Goal: Use online tool/utility: Utilize a website feature to perform a specific function

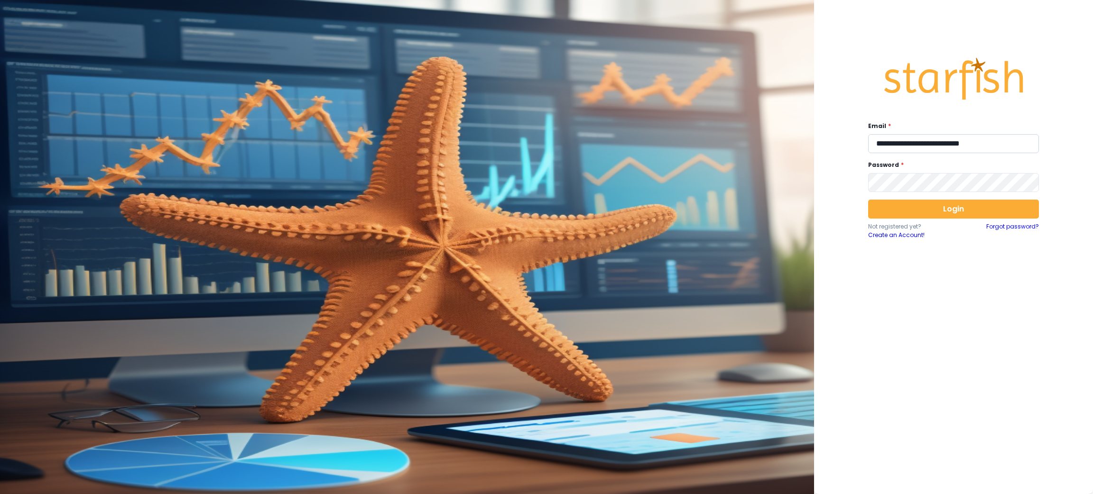
click at [908, 147] on input "**********" at bounding box center [953, 143] width 171 height 19
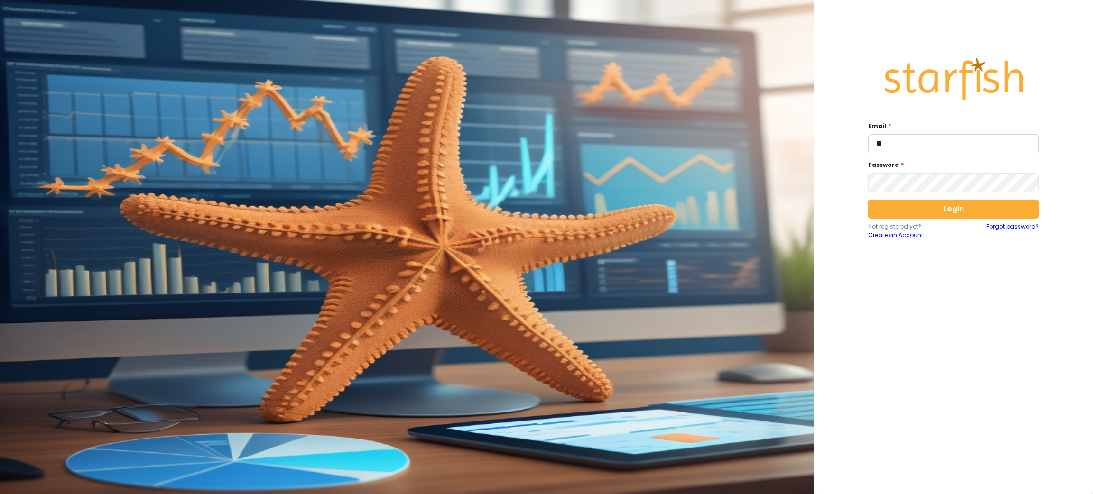
type input "**********"
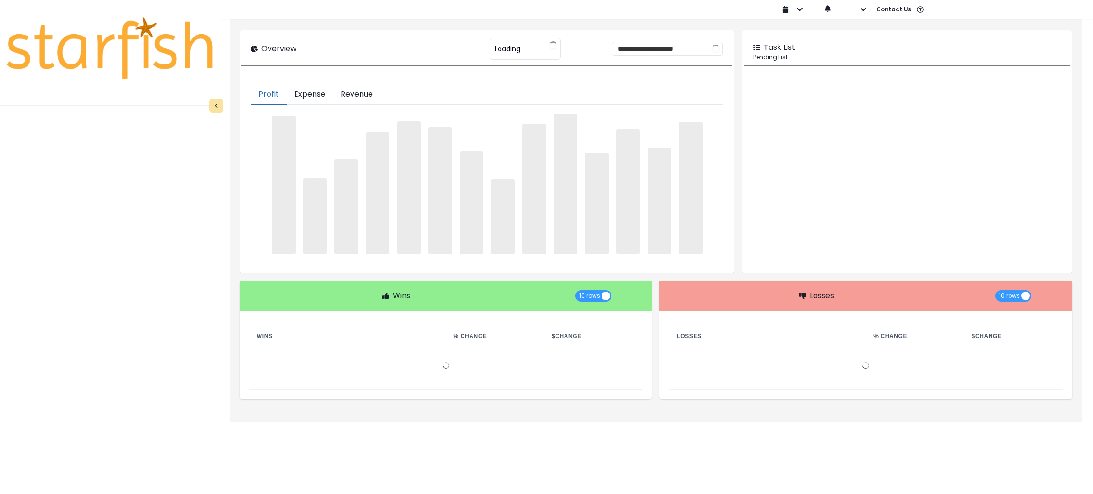
type input "********"
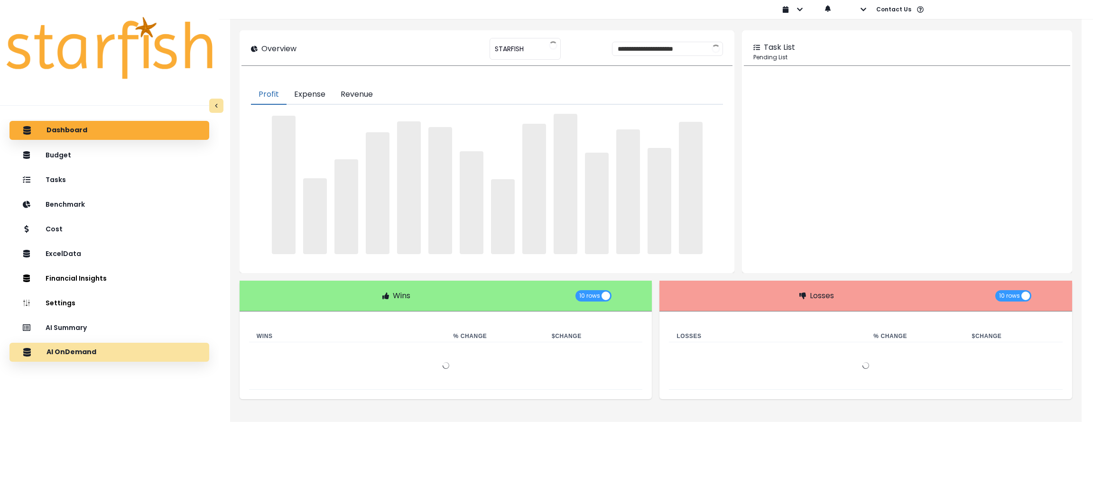
click at [88, 350] on p "AI OnDemand" at bounding box center [71, 352] width 50 height 9
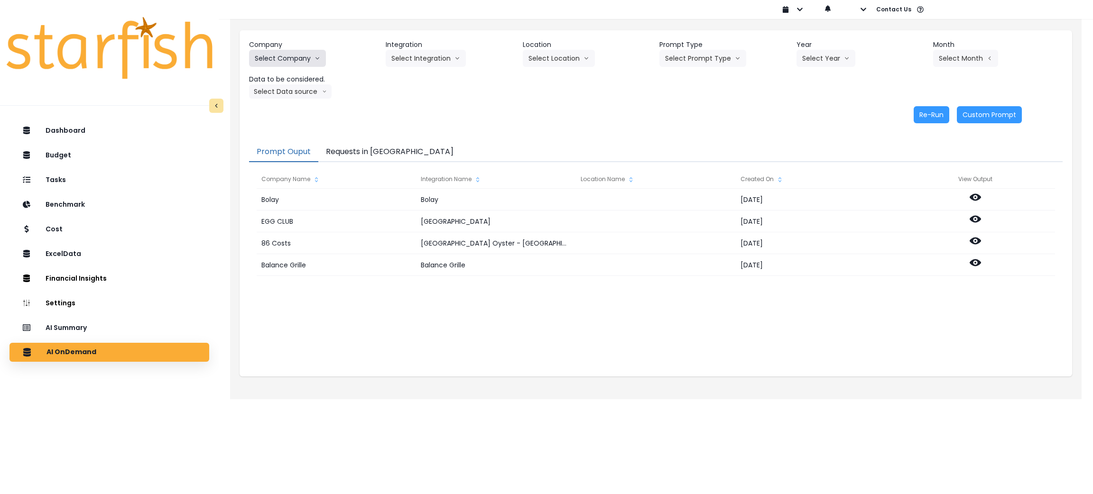
click at [289, 53] on button "Select Company" at bounding box center [287, 58] width 77 height 17
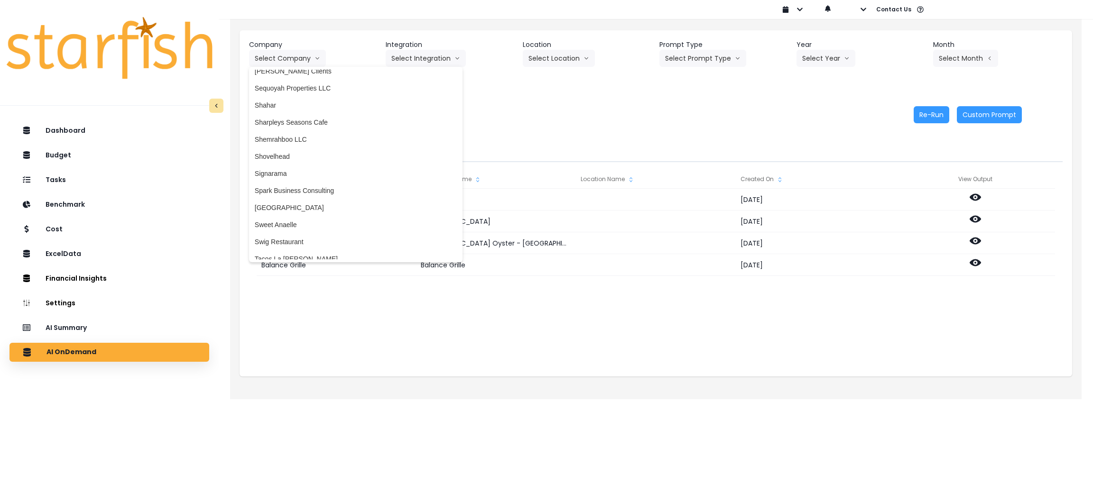
scroll to position [2064, 0]
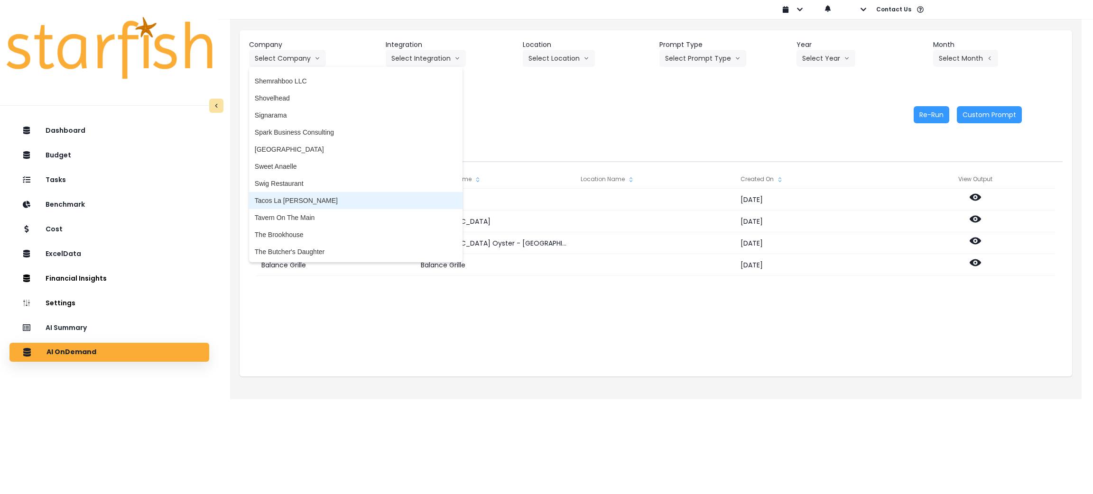
click at [292, 197] on span "Tacos La [PERSON_NAME]" at bounding box center [356, 200] width 202 height 9
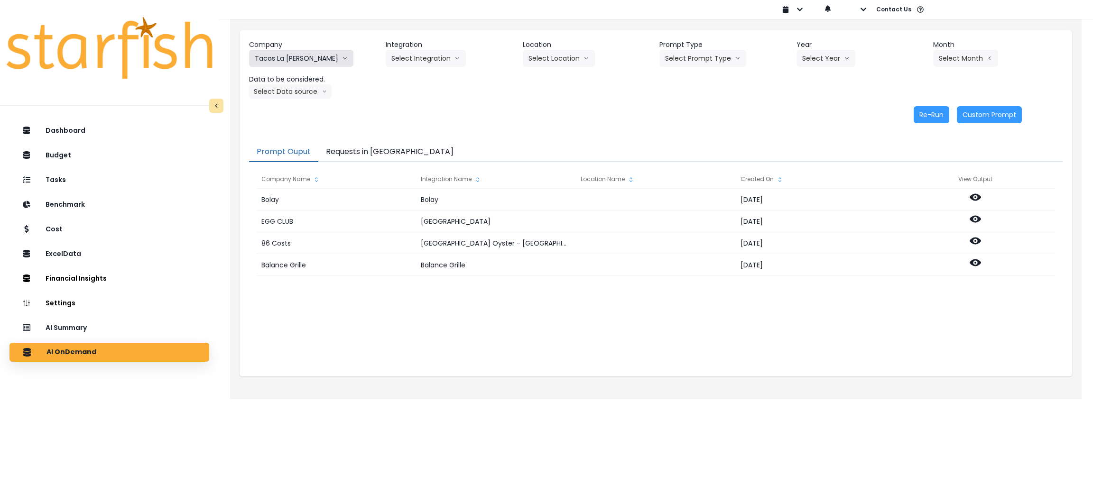
click at [298, 64] on button "Tacos La [PERSON_NAME]" at bounding box center [301, 58] width 104 height 17
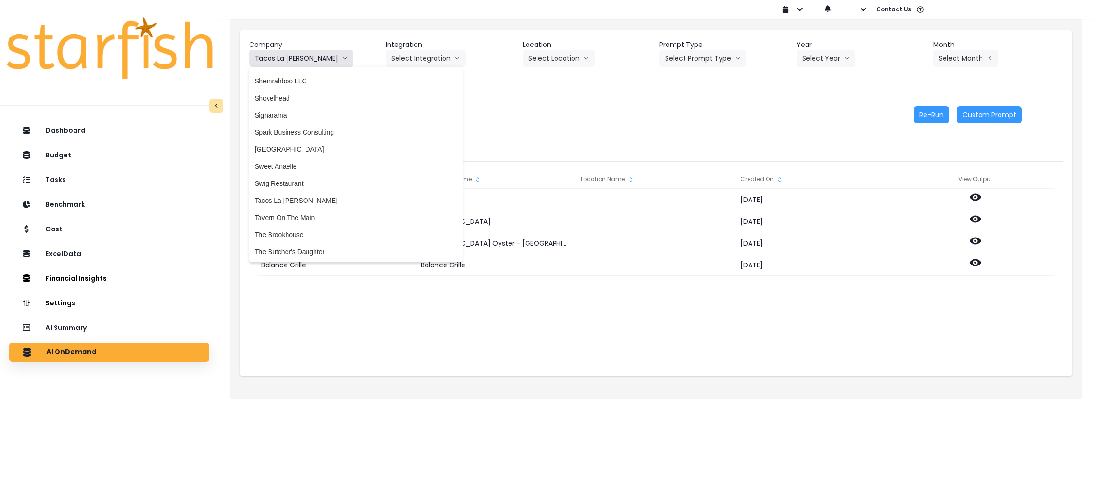
click at [298, 64] on button "Tacos La [PERSON_NAME]" at bounding box center [301, 58] width 104 height 17
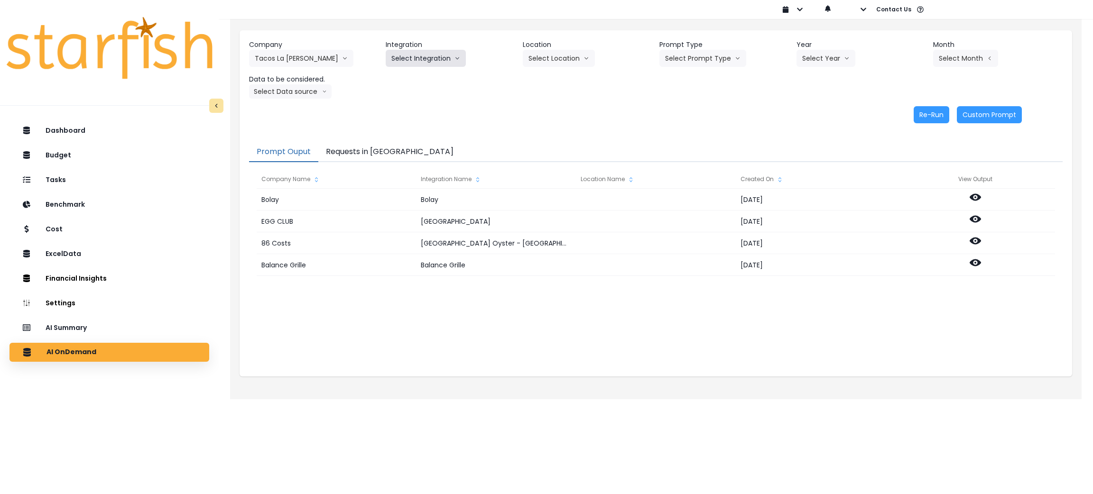
click at [429, 53] on button "Select Integration" at bounding box center [426, 58] width 80 height 17
click at [419, 66] on button "Select Integration" at bounding box center [426, 58] width 80 height 17
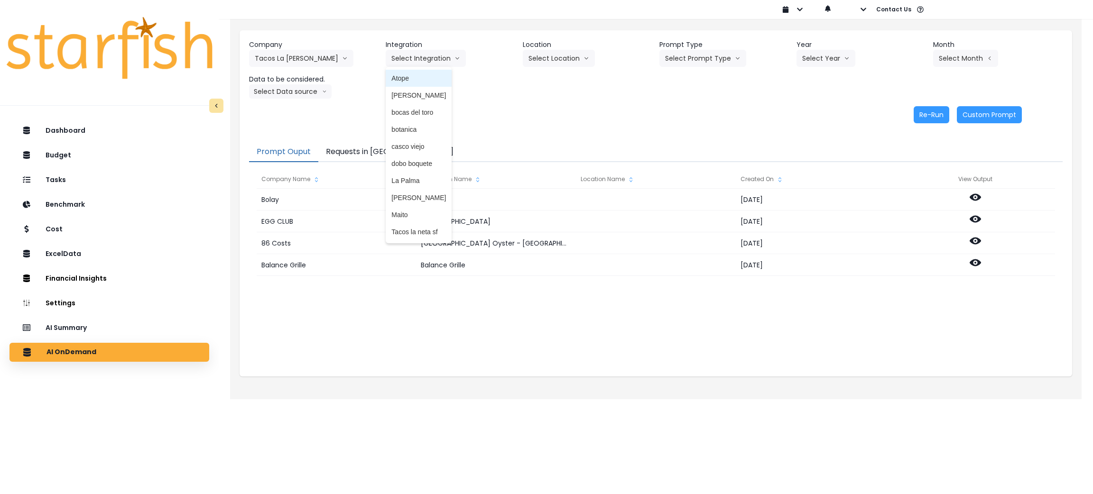
click at [412, 79] on span "Atope" at bounding box center [418, 78] width 55 height 9
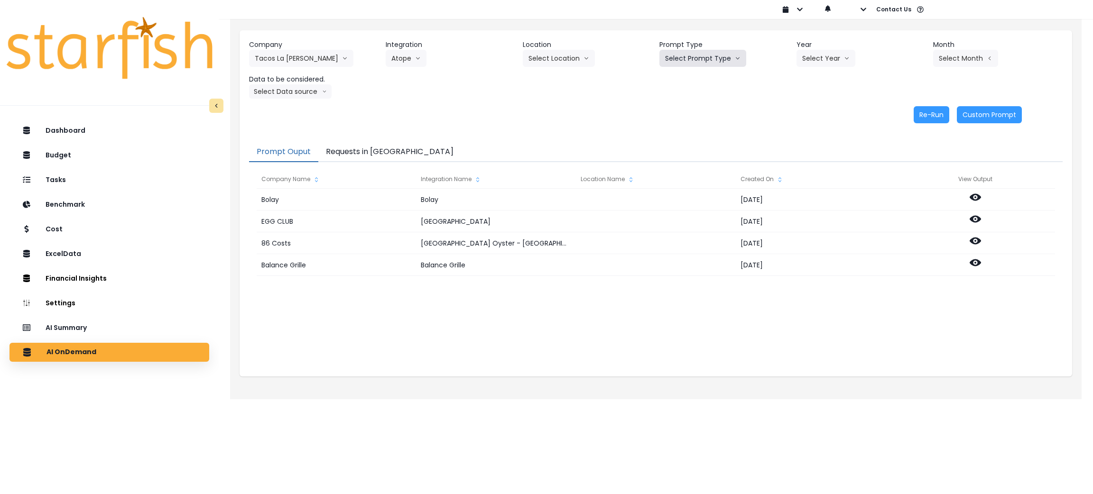
click at [706, 58] on button "Select Prompt Type" at bounding box center [702, 58] width 87 height 17
click at [691, 135] on li "Monthly Summary" at bounding box center [691, 129] width 65 height 17
click at [836, 57] on button "Select Year" at bounding box center [826, 58] width 59 height 17
click at [804, 113] on span "2025" at bounding box center [809, 112] width 15 height 9
click at [962, 57] on button "Select Month" at bounding box center [965, 58] width 65 height 17
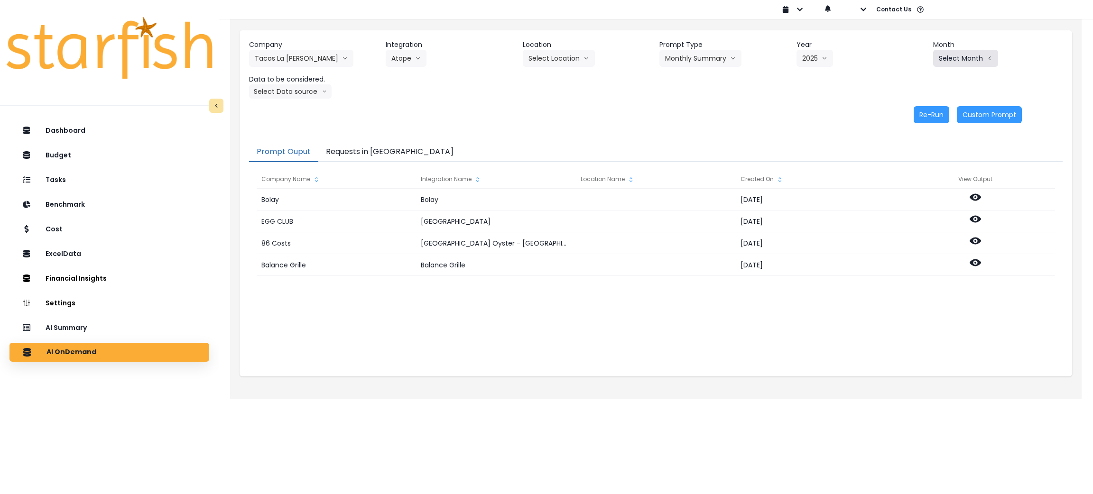
click at [957, 56] on button "Select Month" at bounding box center [965, 58] width 65 height 17
click at [909, 181] on span "Aug" at bounding box center [918, 180] width 19 height 9
click at [274, 87] on button "Select Data source" at bounding box center [290, 91] width 83 height 14
click at [275, 122] on span "Location Analysis" at bounding box center [286, 126] width 63 height 9
click at [922, 104] on div "Company Tacos La [PERSON_NAME] 86 Costs Asti Bagel Cafe Balance Grille Bald Gin…" at bounding box center [656, 81] width 833 height 102
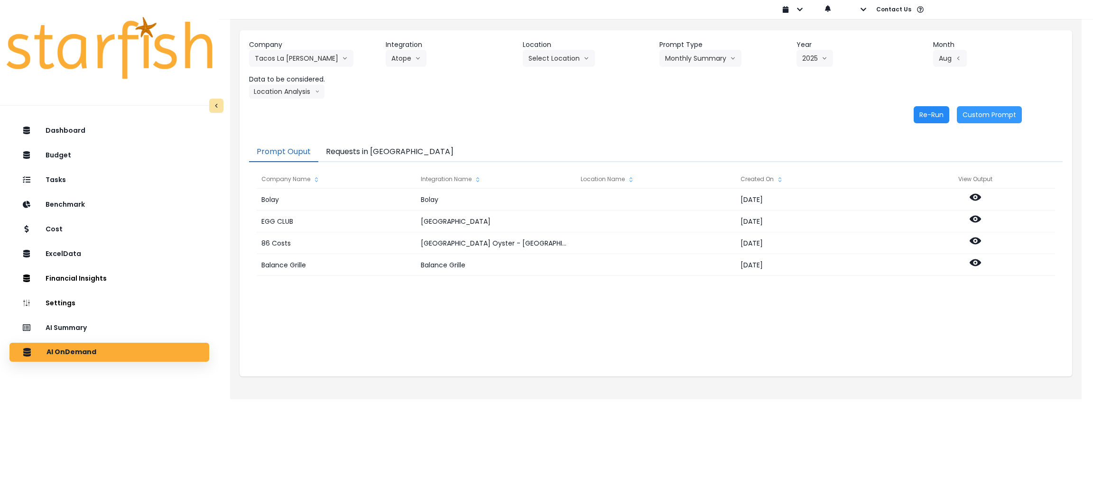
click at [923, 114] on button "Re-Run" at bounding box center [932, 114] width 36 height 17
click at [277, 93] on button "Location Analysis" at bounding box center [286, 91] width 75 height 14
click at [286, 109] on span "Comparison overtime" at bounding box center [286, 109] width 63 height 9
click at [389, 150] on button "Requests in [GEOGRAPHIC_DATA]" at bounding box center [389, 152] width 143 height 20
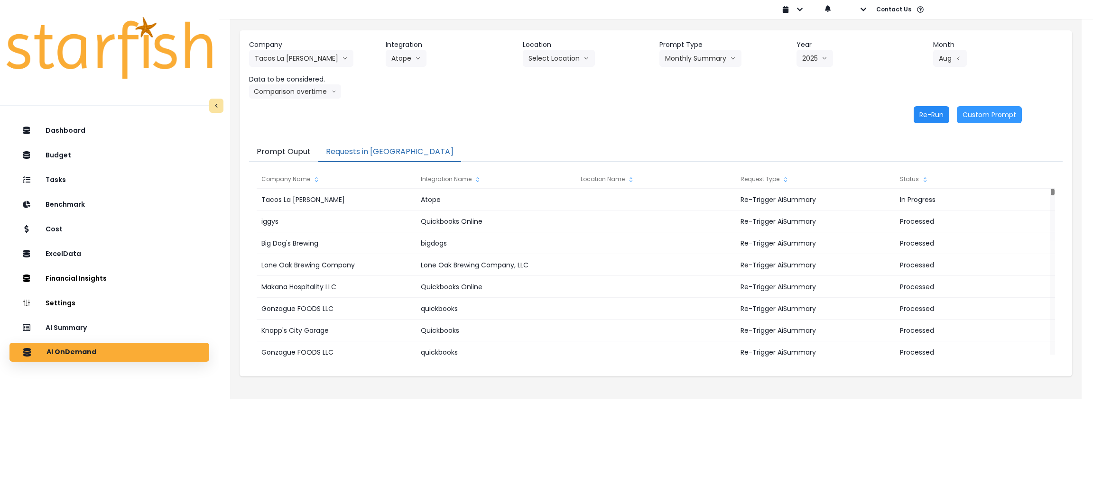
click at [935, 111] on button "Re-Run" at bounding box center [932, 114] width 36 height 17
click at [416, 66] on button "Atope" at bounding box center [406, 58] width 41 height 17
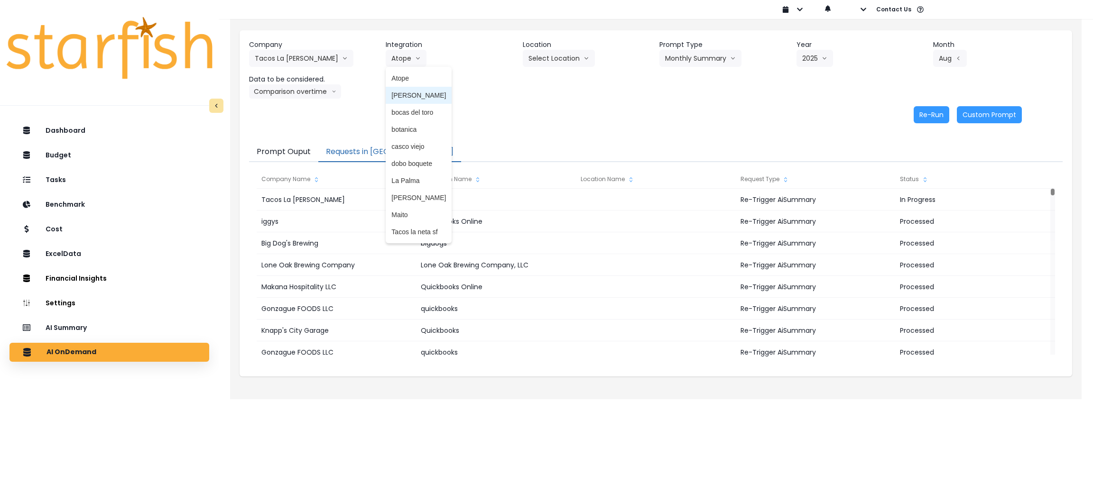
click at [415, 94] on span "[PERSON_NAME]" at bounding box center [418, 95] width 55 height 9
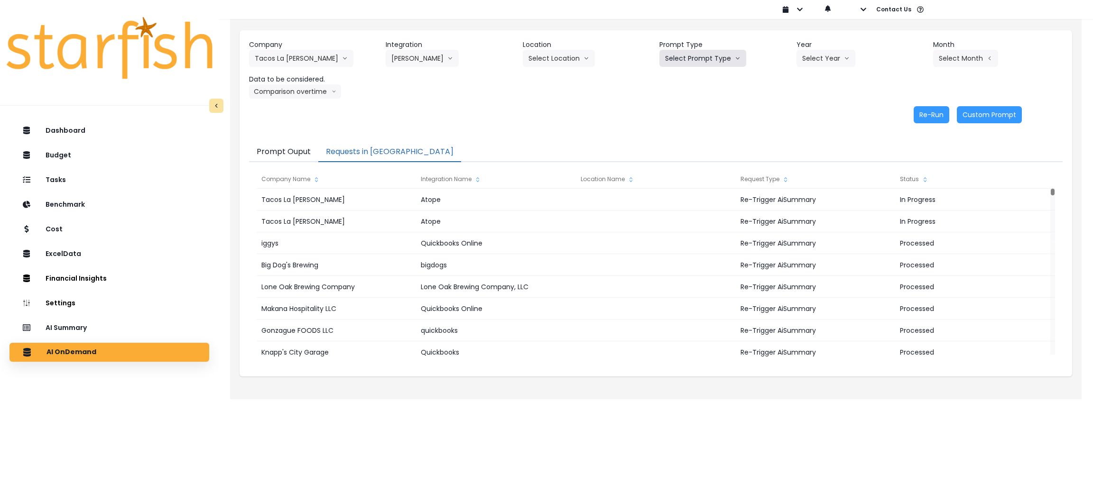
click at [726, 51] on button "Select Prompt Type" at bounding box center [702, 58] width 87 height 17
click at [693, 125] on span "Monthly Summary" at bounding box center [692, 129] width 54 height 9
click at [839, 50] on button "Select Year" at bounding box center [826, 58] width 59 height 17
click at [815, 105] on li "2025" at bounding box center [810, 112] width 26 height 17
click at [963, 51] on button "Select Month" at bounding box center [965, 58] width 65 height 17
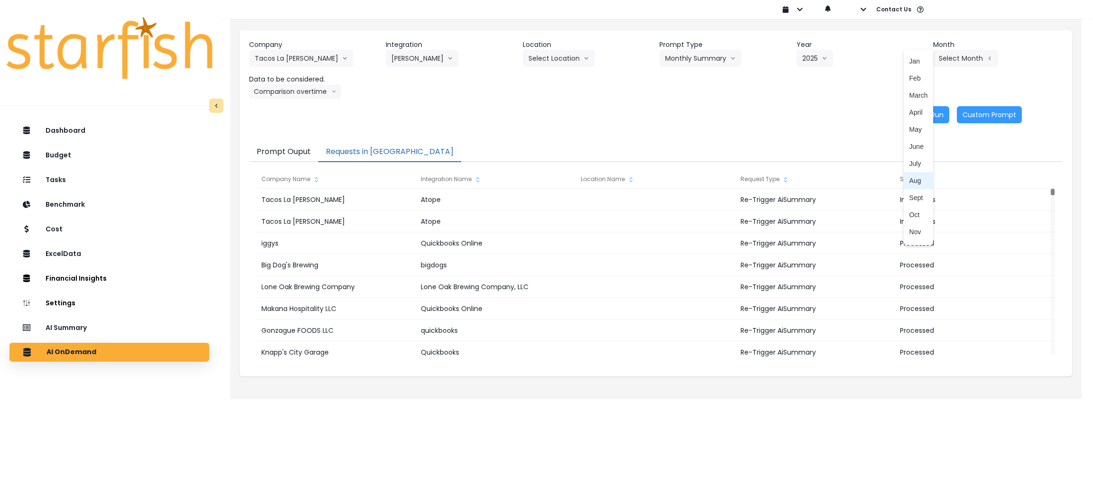
click at [909, 186] on li "Aug" at bounding box center [919, 180] width 30 height 17
click at [332, 96] on button "Comparison overtime" at bounding box center [295, 91] width 92 height 14
click at [283, 124] on span "Location Analysis" at bounding box center [286, 126] width 63 height 9
click at [933, 107] on button "Re-Run" at bounding box center [932, 114] width 36 height 17
click at [308, 89] on button "Location Analysis" at bounding box center [286, 91] width 75 height 14
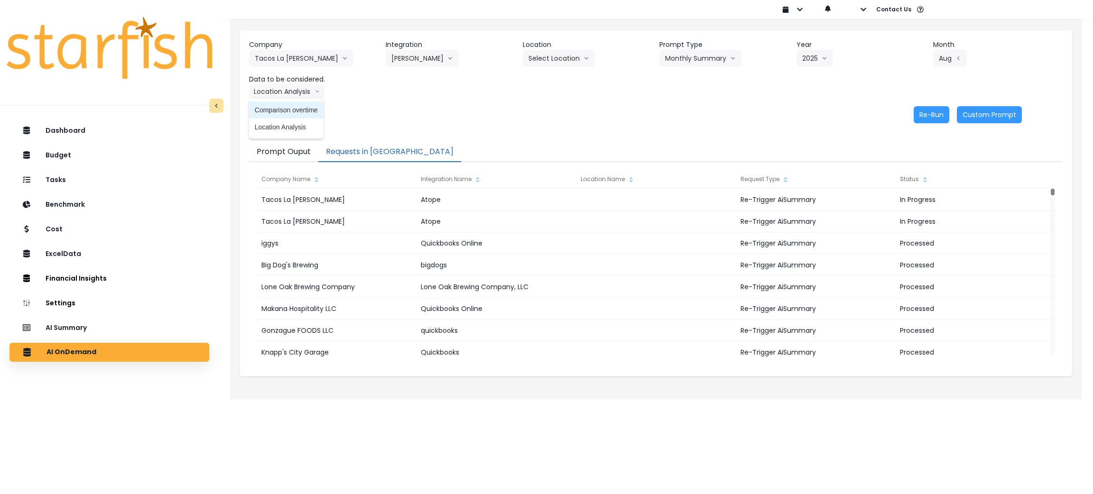
click at [294, 109] on span "Comparison overtime" at bounding box center [286, 109] width 63 height 9
click at [932, 113] on button "Re-Run" at bounding box center [932, 114] width 36 height 17
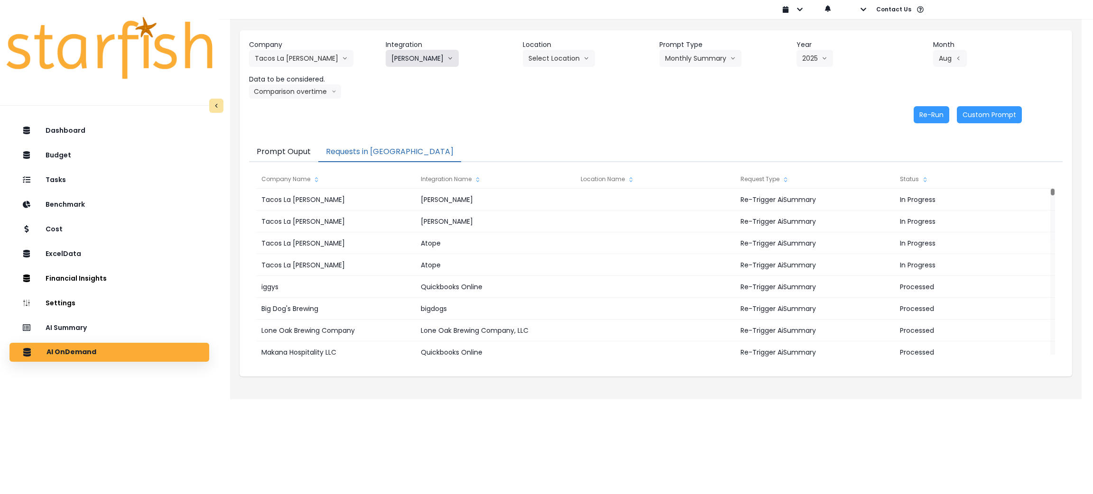
click at [415, 59] on button "[PERSON_NAME]" at bounding box center [422, 58] width 73 height 17
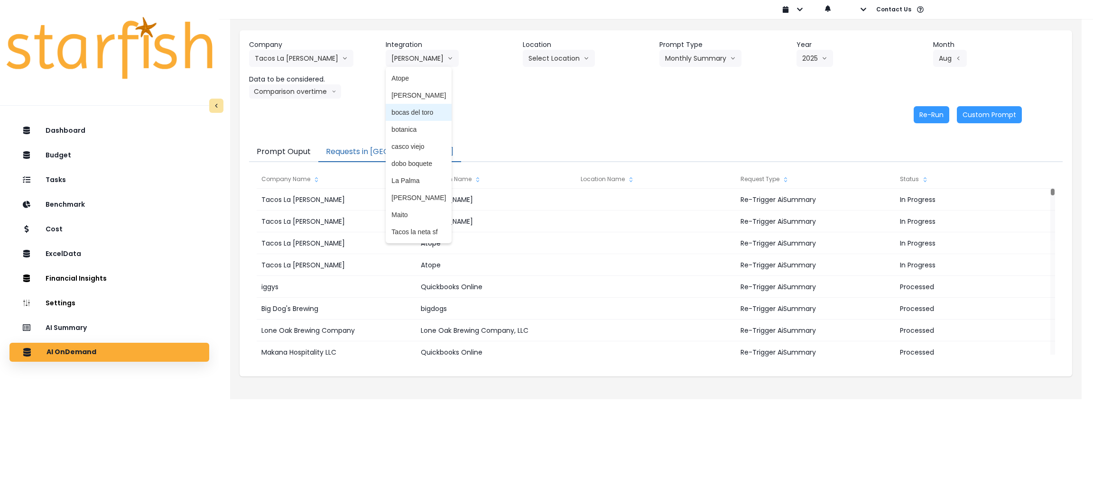
click at [412, 111] on span "bocas del toro" at bounding box center [418, 112] width 55 height 9
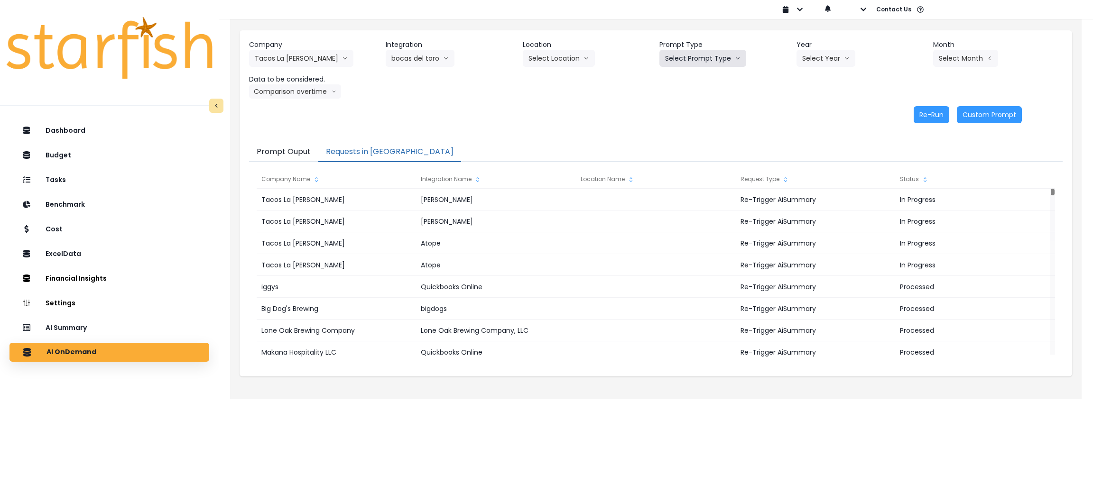
click at [713, 58] on button "Select Prompt Type" at bounding box center [702, 58] width 87 height 17
click at [696, 128] on span "Monthly Summary" at bounding box center [692, 129] width 54 height 9
click at [845, 57] on icon "arrow down line" at bounding box center [847, 58] width 4 height 2
click at [802, 113] on span "2025" at bounding box center [809, 112] width 15 height 9
click at [973, 50] on button "Select Month" at bounding box center [965, 58] width 65 height 17
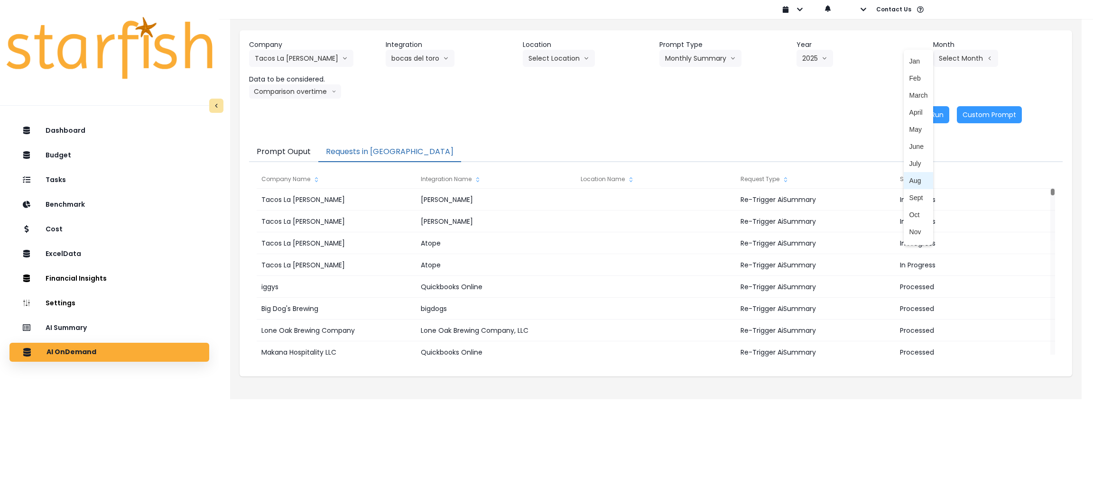
click at [911, 176] on span "Aug" at bounding box center [918, 180] width 19 height 9
click at [291, 94] on button "Comparison overtime" at bounding box center [295, 91] width 92 height 14
click at [291, 128] on span "Location Analysis" at bounding box center [286, 126] width 63 height 9
click at [946, 116] on button "Re-Run" at bounding box center [932, 114] width 36 height 17
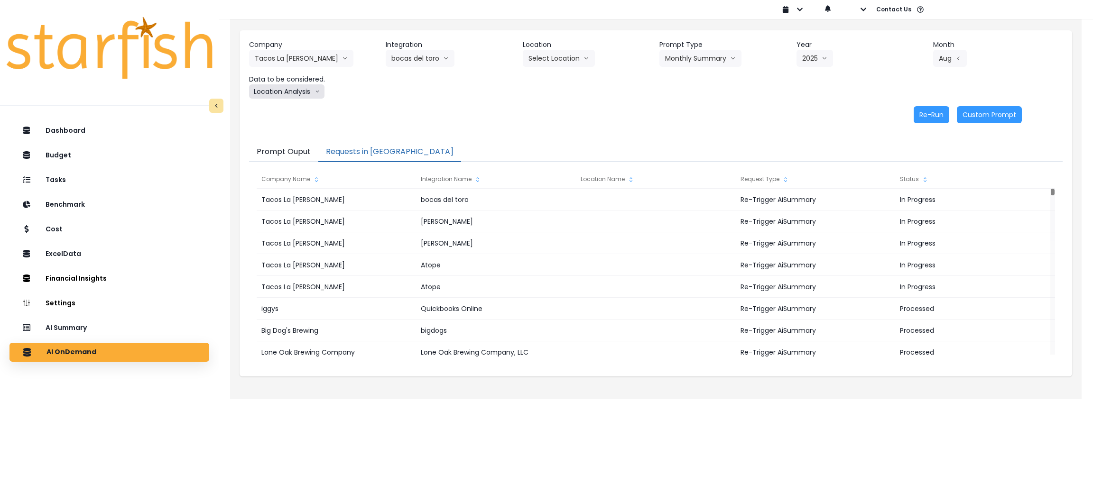
click at [289, 96] on button "Location Analysis" at bounding box center [286, 91] width 75 height 14
click at [283, 110] on span "Comparison overtime" at bounding box center [286, 109] width 63 height 9
click at [933, 112] on button "Re-Run" at bounding box center [932, 114] width 36 height 17
click at [402, 67] on div "Company Tacos La [PERSON_NAME] 86 Costs Asti Bagel Cafe Balance Grille Bald Gin…" at bounding box center [656, 69] width 814 height 59
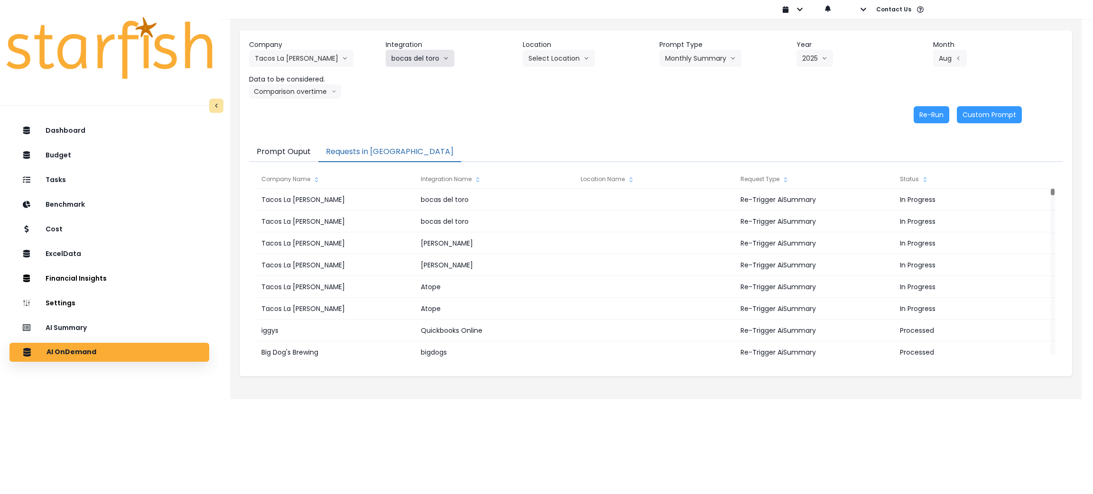
click at [402, 61] on button "bocas del toro" at bounding box center [420, 58] width 69 height 17
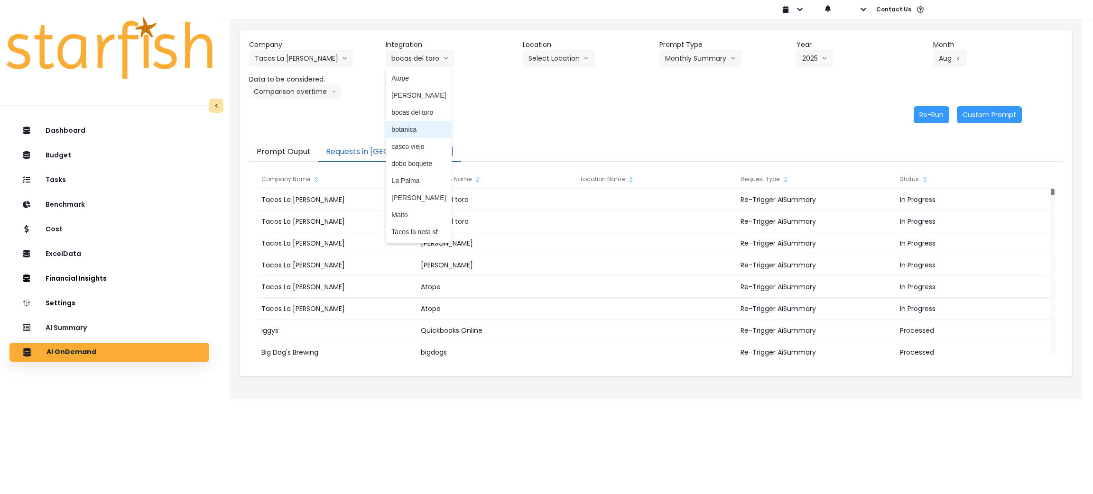
click at [410, 126] on span "botanica" at bounding box center [418, 129] width 55 height 9
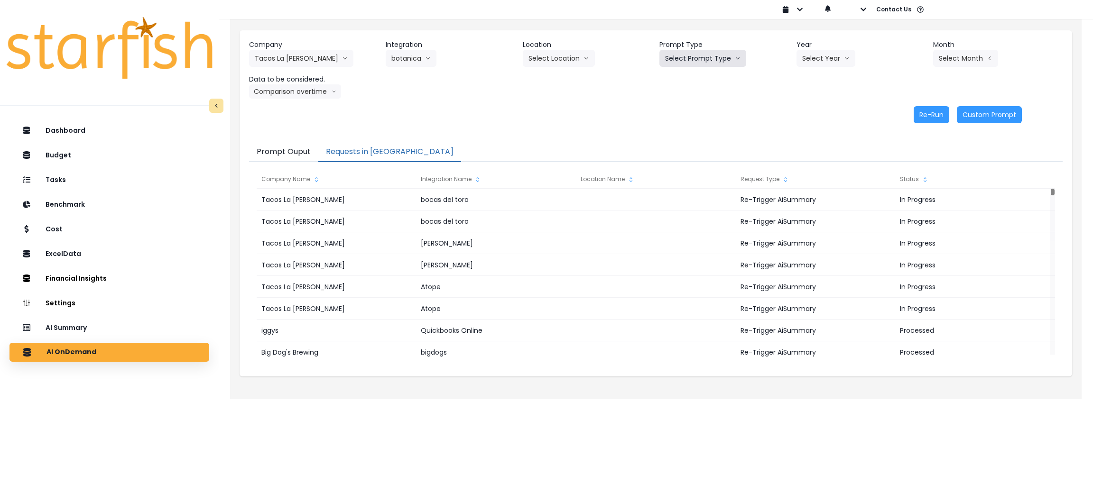
click at [719, 56] on button "Select Prompt Type" at bounding box center [702, 58] width 87 height 17
click at [701, 126] on span "Monthly Summary" at bounding box center [692, 129] width 54 height 9
click at [807, 65] on button "Select Year" at bounding box center [826, 58] width 59 height 17
click at [812, 108] on span "2025" at bounding box center [809, 112] width 15 height 9
click at [963, 61] on button "Select Month" at bounding box center [965, 58] width 65 height 17
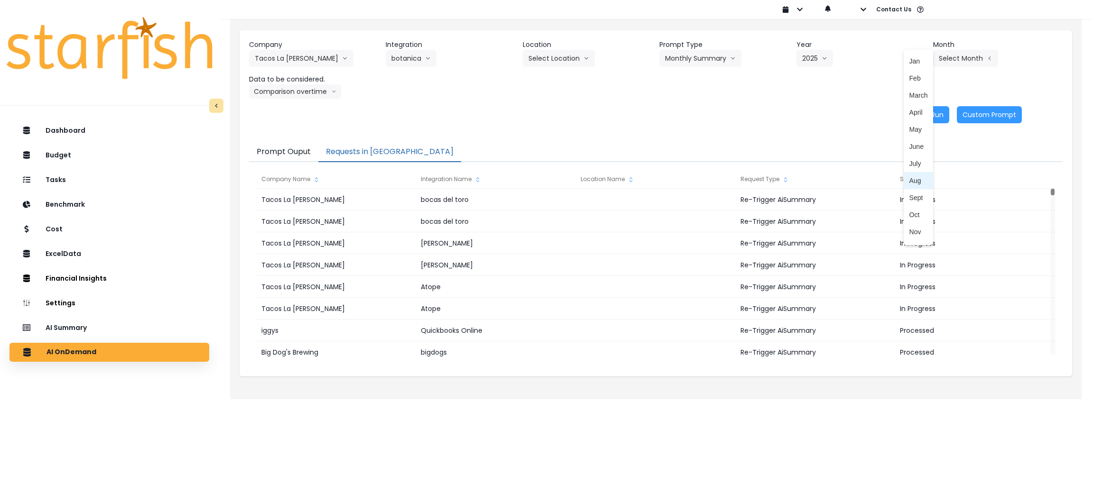
click at [905, 186] on li "Aug" at bounding box center [919, 180] width 30 height 17
click at [290, 95] on button "Comparison overtime" at bounding box center [295, 91] width 92 height 14
click at [285, 125] on span "Location Analysis" at bounding box center [286, 126] width 63 height 9
click at [921, 110] on button "Re-Run" at bounding box center [932, 114] width 36 height 17
click at [317, 97] on button "Location Analysis" at bounding box center [286, 91] width 75 height 14
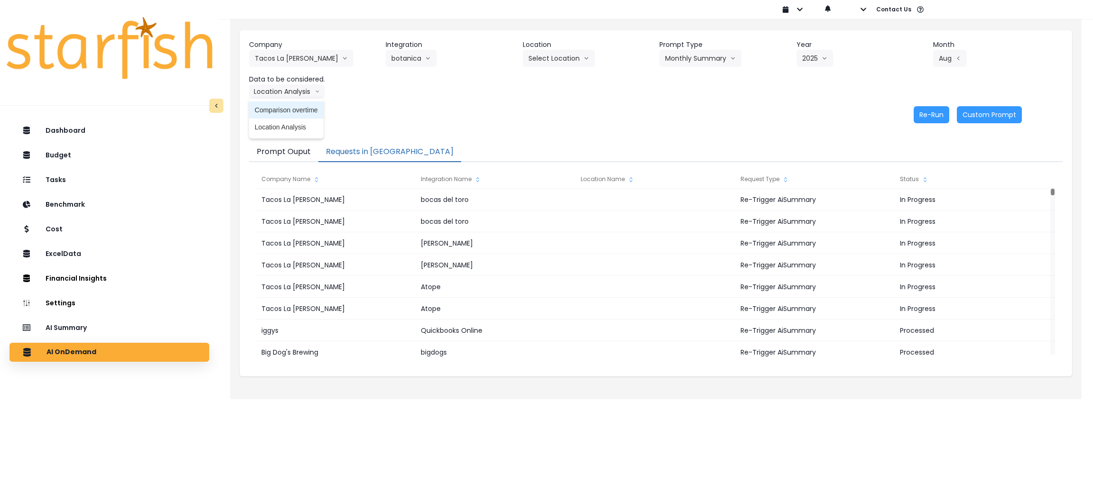
click at [311, 103] on li "Comparison overtime" at bounding box center [286, 110] width 74 height 17
click at [927, 117] on button "Re-Run" at bounding box center [932, 114] width 36 height 17
click at [419, 56] on button "botanica" at bounding box center [411, 58] width 51 height 17
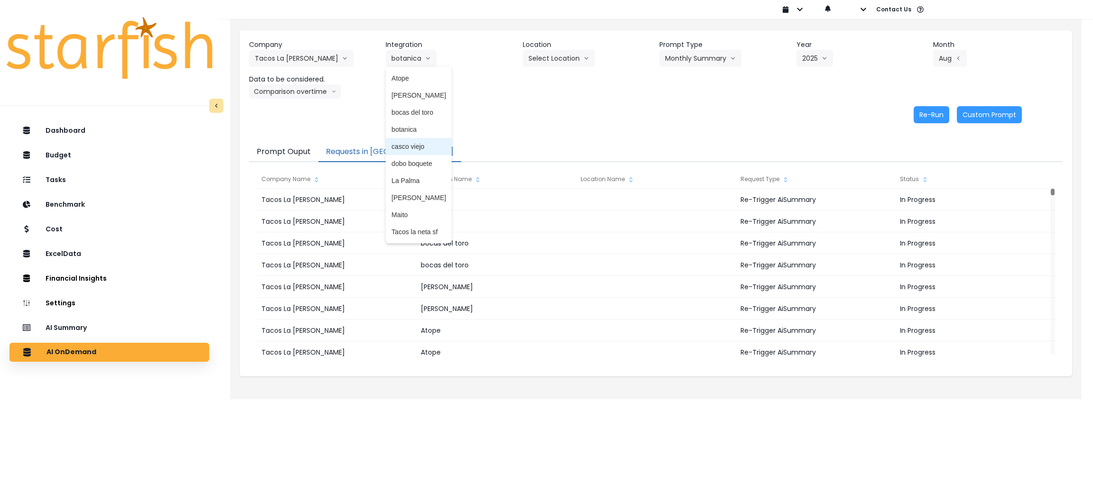
click at [410, 147] on span "casco viejo" at bounding box center [418, 146] width 55 height 9
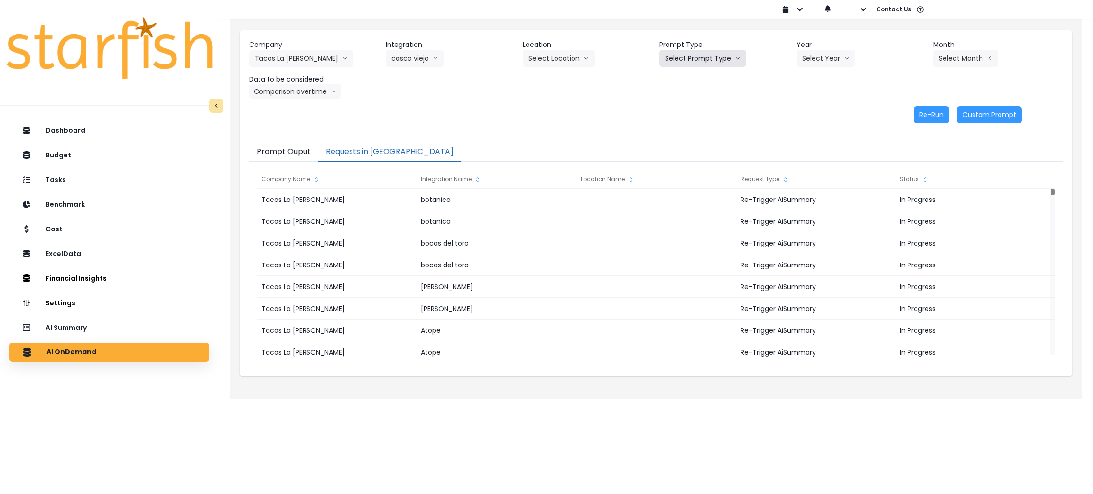
click at [724, 61] on button "Select Prompt Type" at bounding box center [702, 58] width 87 height 17
click at [691, 125] on span "Monthly Summary" at bounding box center [692, 129] width 54 height 9
click at [824, 63] on button "Select Year" at bounding box center [826, 58] width 59 height 17
click at [809, 119] on li "2025" at bounding box center [810, 112] width 26 height 17
click at [968, 63] on button "Select Month" at bounding box center [965, 58] width 65 height 17
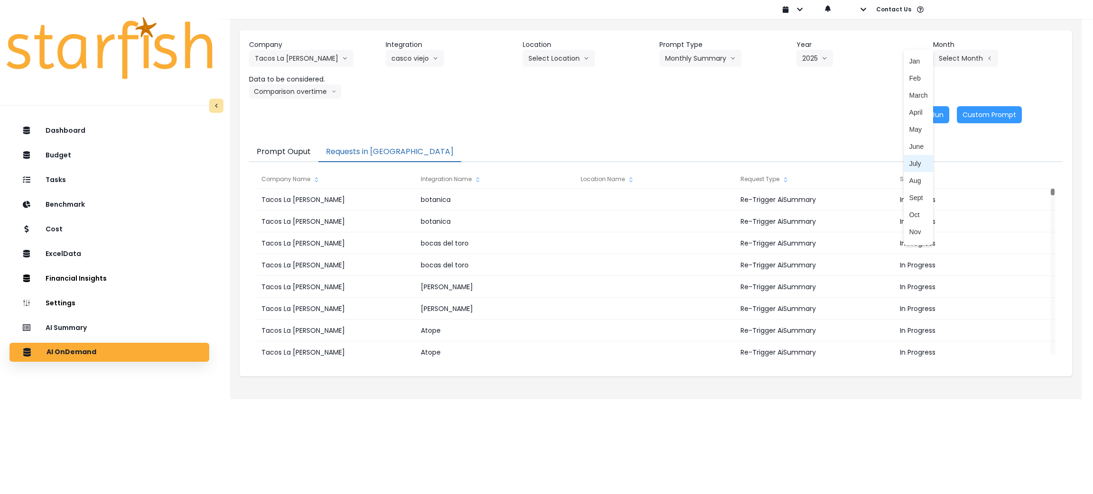
click at [909, 162] on span "July" at bounding box center [918, 163] width 19 height 9
click at [955, 61] on button "July" at bounding box center [950, 58] width 34 height 17
click at [909, 184] on span "Aug" at bounding box center [918, 180] width 19 height 9
click at [267, 91] on button "Comparison overtime" at bounding box center [295, 91] width 92 height 14
click at [287, 124] on span "Location Analysis" at bounding box center [286, 126] width 63 height 9
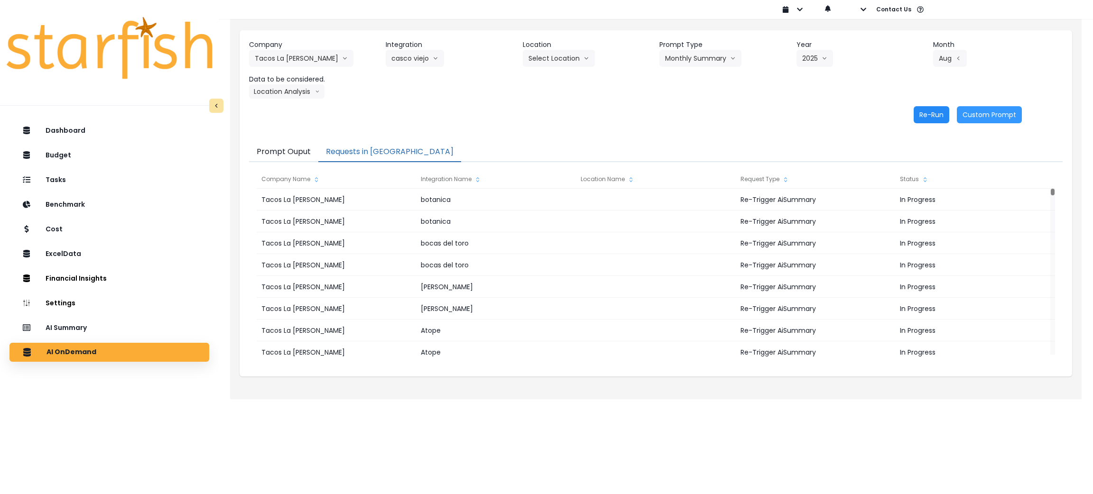
click at [936, 119] on button "Re-Run" at bounding box center [932, 114] width 36 height 17
click at [292, 95] on button "Location Analysis" at bounding box center [286, 91] width 75 height 14
click at [288, 105] on span "Comparison overtime" at bounding box center [286, 109] width 63 height 9
click at [933, 114] on button "Re-Run" at bounding box center [932, 114] width 36 height 17
click at [419, 58] on button "casco viejo" at bounding box center [415, 58] width 58 height 17
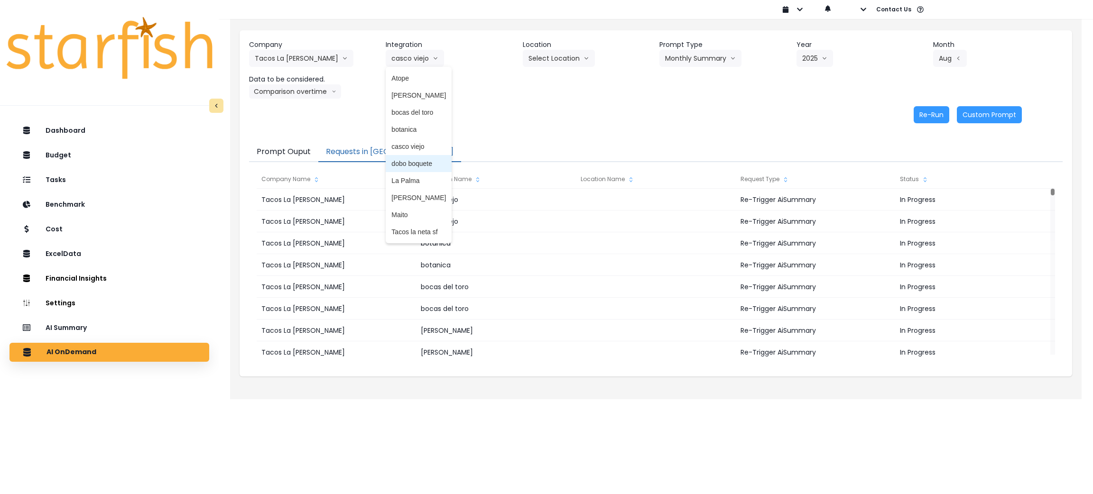
click at [431, 159] on span "dobo boquete" at bounding box center [418, 163] width 55 height 9
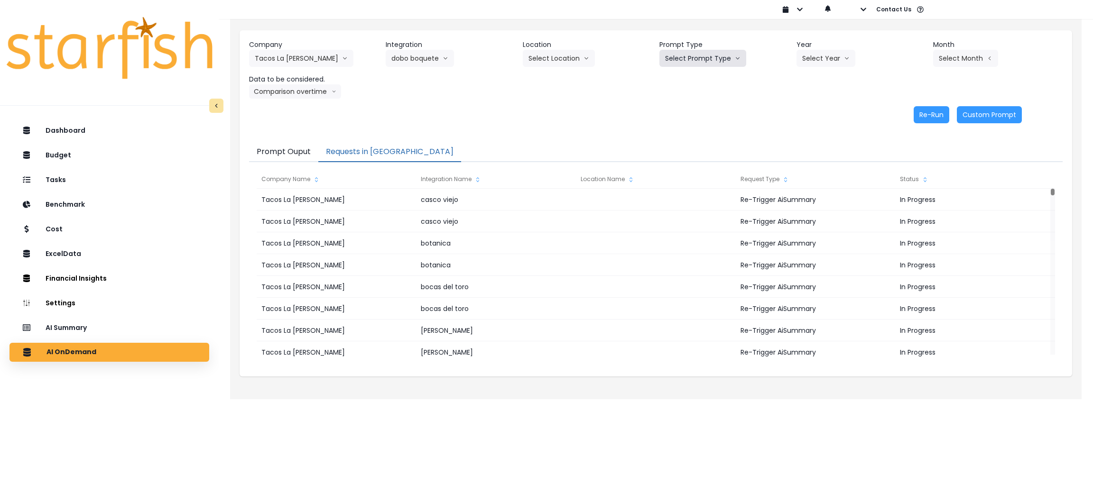
click at [717, 53] on button "Select Prompt Type" at bounding box center [702, 58] width 87 height 17
click at [703, 126] on span "Monthly Summary" at bounding box center [692, 129] width 54 height 9
click at [811, 65] on button "Select Year" at bounding box center [826, 58] width 59 height 17
click at [813, 112] on span "2025" at bounding box center [809, 112] width 15 height 9
click at [970, 59] on button "Select Month" at bounding box center [965, 58] width 65 height 17
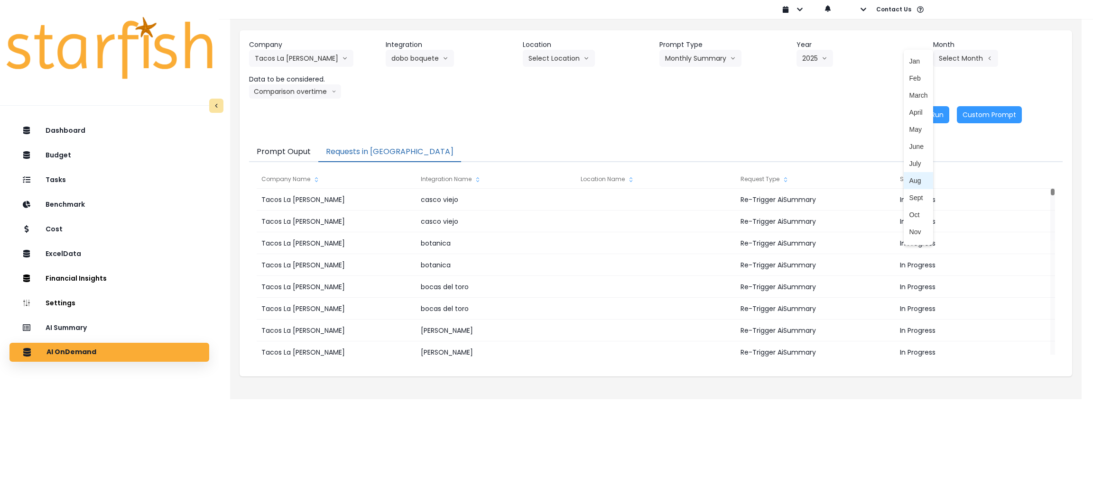
click at [915, 182] on span "Aug" at bounding box center [918, 180] width 19 height 9
click at [277, 87] on button "Comparison overtime" at bounding box center [295, 91] width 92 height 14
click at [277, 123] on span "Location Analysis" at bounding box center [286, 126] width 63 height 9
click at [934, 110] on button "Re-Run" at bounding box center [932, 114] width 36 height 17
click at [288, 90] on button "Location Analysis" at bounding box center [286, 91] width 75 height 14
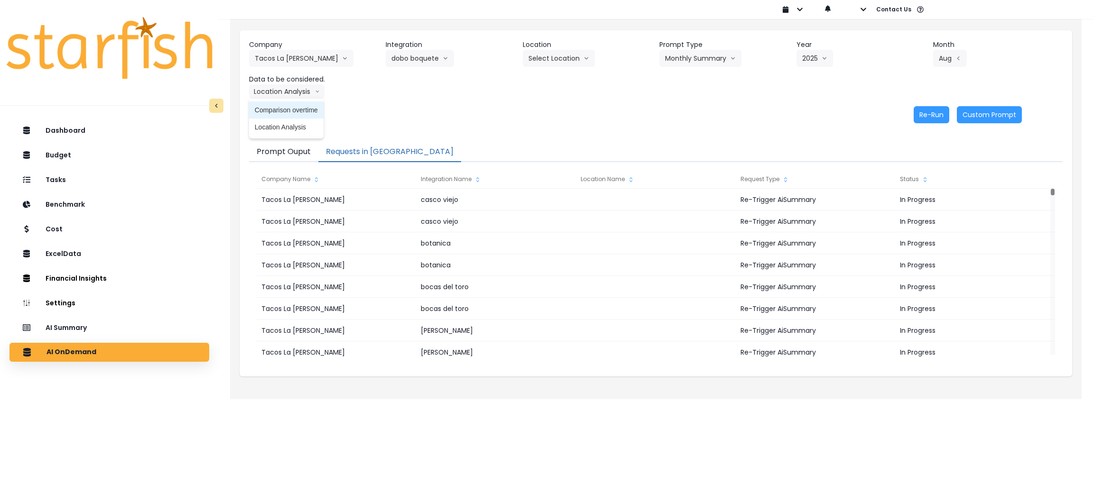
click at [281, 107] on span "Comparison overtime" at bounding box center [286, 109] width 63 height 9
click at [926, 111] on button "Re-Run" at bounding box center [932, 114] width 36 height 17
click at [428, 41] on header "Integration" at bounding box center [451, 45] width 130 height 10
click at [427, 51] on button "dobo boquete" at bounding box center [420, 58] width 68 height 17
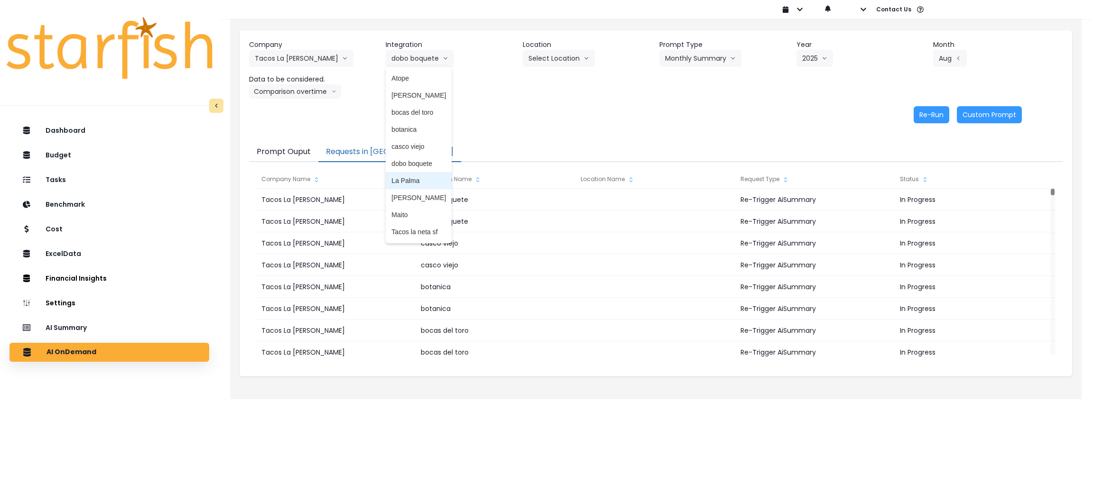
click at [403, 181] on span "La Palma" at bounding box center [418, 180] width 55 height 9
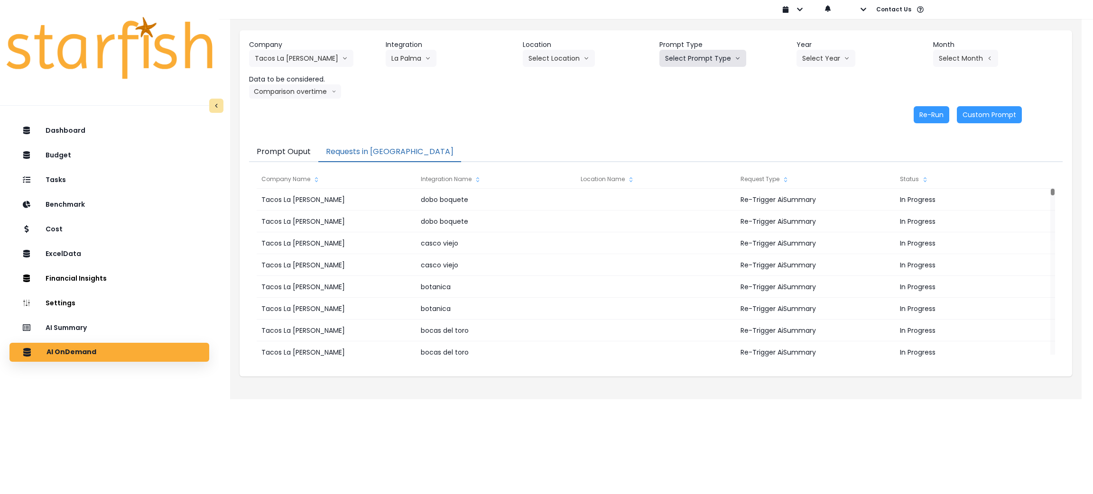
click at [698, 55] on button "Select Prompt Type" at bounding box center [702, 58] width 87 height 17
click at [695, 127] on span "Monthly Summary" at bounding box center [692, 129] width 54 height 9
click at [832, 56] on button "Select Year" at bounding box center [826, 58] width 59 height 17
click at [813, 116] on span "2025" at bounding box center [809, 112] width 15 height 9
click at [974, 58] on button "Select Month" at bounding box center [965, 58] width 65 height 17
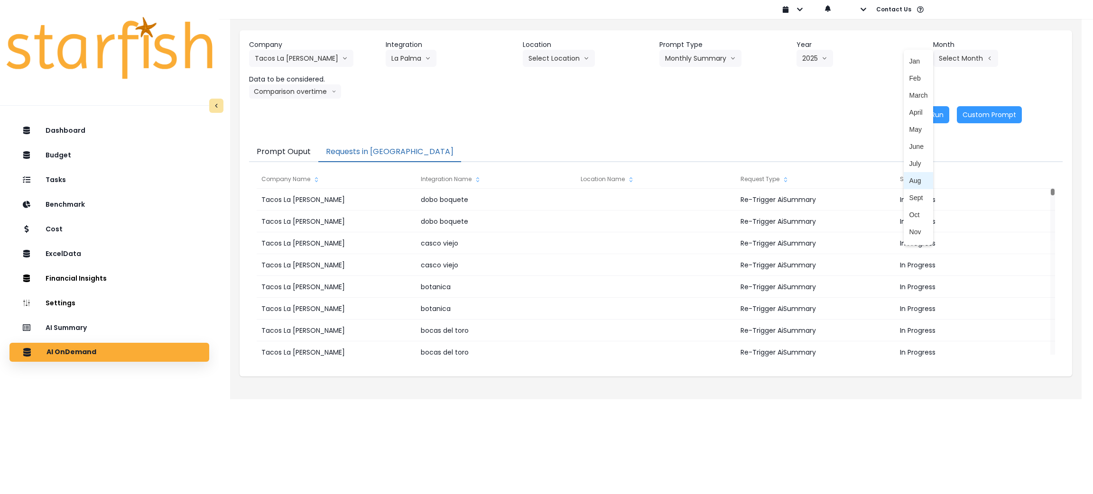
click at [910, 180] on span "Aug" at bounding box center [918, 180] width 19 height 9
click at [323, 84] on button "Comparison overtime" at bounding box center [295, 91] width 92 height 14
click at [298, 131] on span "Location Analysis" at bounding box center [286, 126] width 63 height 9
click at [940, 115] on button "Re-Run" at bounding box center [932, 114] width 36 height 17
click at [306, 85] on button "Location Analysis" at bounding box center [286, 91] width 75 height 14
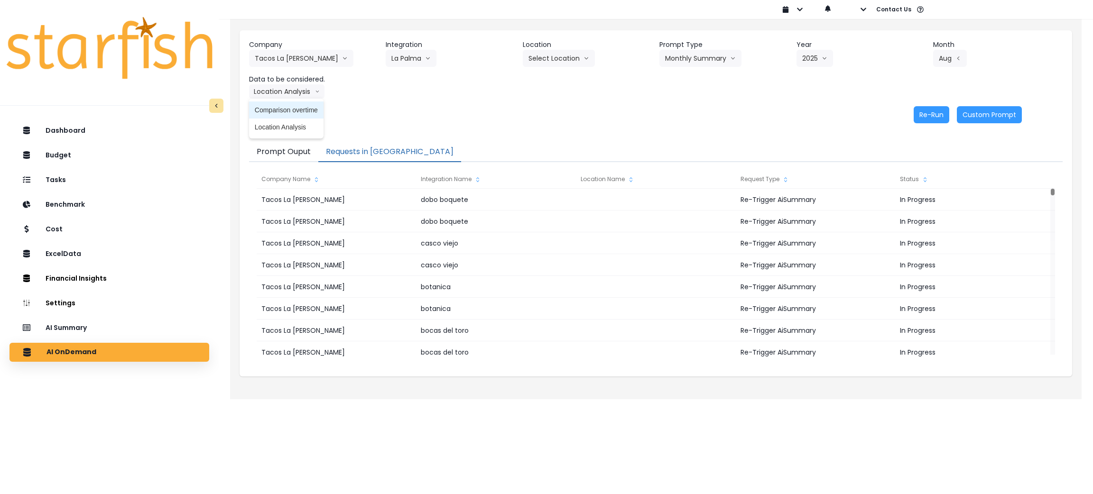
click at [301, 108] on span "Comparison overtime" at bounding box center [286, 109] width 63 height 9
click at [936, 117] on button "Re-Run" at bounding box center [932, 114] width 36 height 17
click at [425, 59] on icon "arrow down line" at bounding box center [428, 58] width 6 height 9
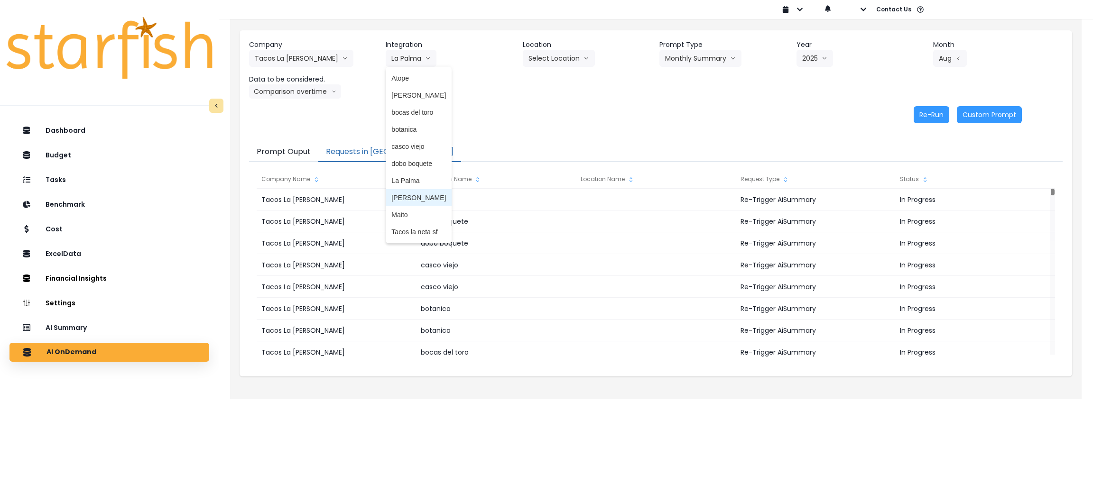
click at [426, 200] on span "[PERSON_NAME]" at bounding box center [418, 197] width 55 height 9
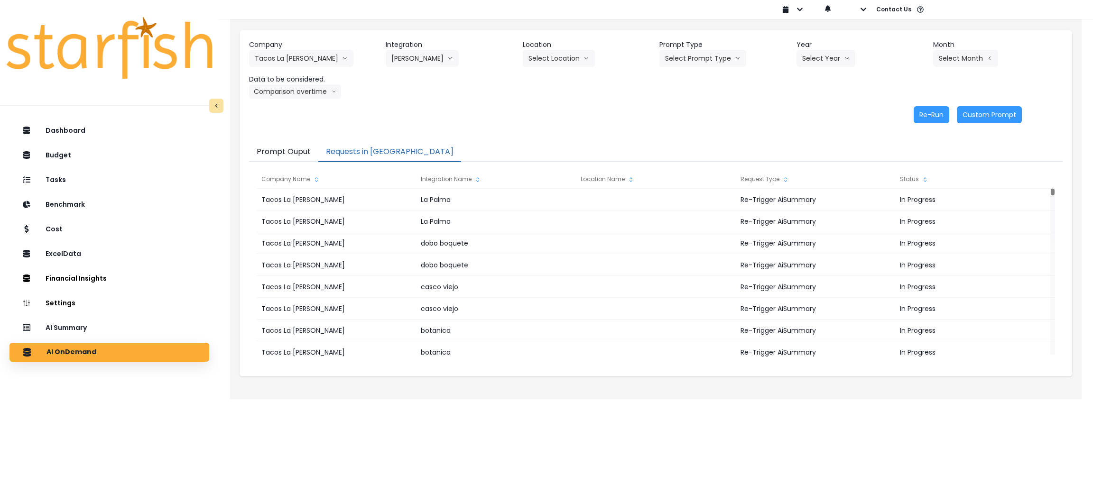
click at [707, 45] on header "Prompt Type" at bounding box center [724, 45] width 130 height 10
click at [704, 59] on button "Select Prompt Type" at bounding box center [702, 58] width 87 height 17
click at [692, 127] on span "Monthly Summary" at bounding box center [692, 129] width 54 height 9
click at [822, 54] on button "Select Year" at bounding box center [826, 58] width 59 height 17
click at [805, 119] on li "2025" at bounding box center [810, 112] width 26 height 17
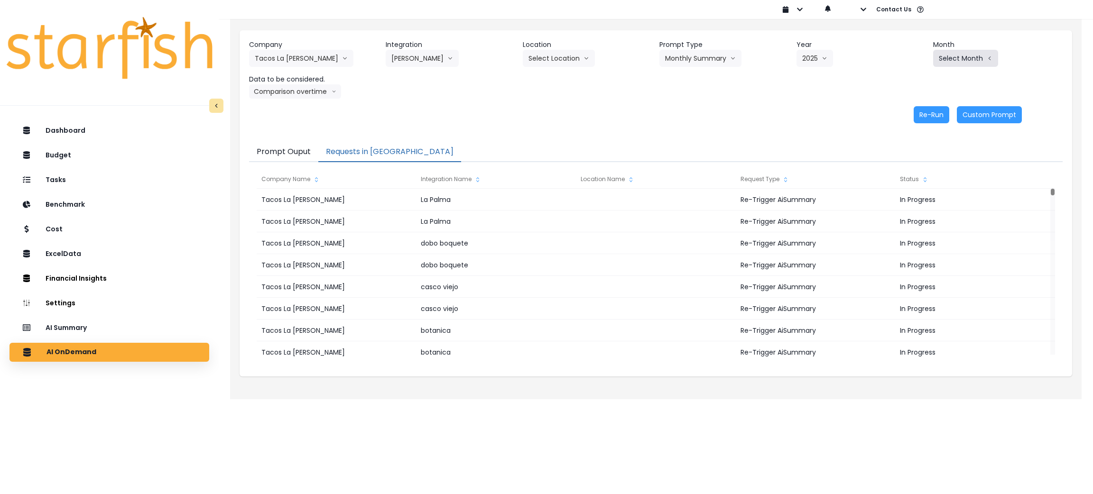
click at [961, 66] on button "Select Month" at bounding box center [965, 58] width 65 height 17
click at [913, 171] on li "July" at bounding box center [919, 163] width 30 height 17
click at [949, 54] on button "July" at bounding box center [950, 58] width 34 height 17
click at [909, 182] on span "Aug" at bounding box center [918, 180] width 19 height 9
click at [305, 83] on header "Data to be considered." at bounding box center [314, 79] width 130 height 10
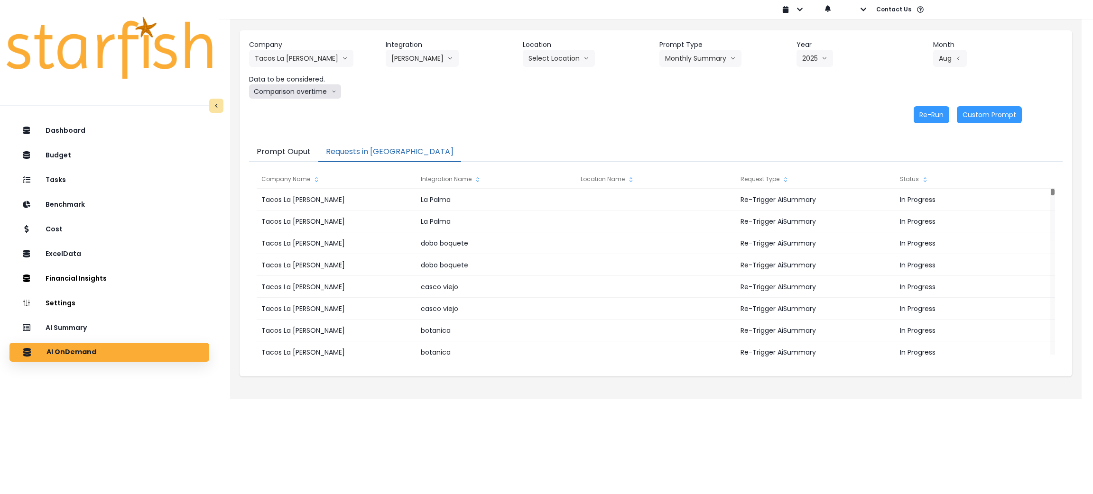
click at [317, 96] on button "Comparison overtime" at bounding box center [295, 91] width 92 height 14
click at [301, 128] on span "Location Analysis" at bounding box center [286, 126] width 63 height 9
click at [929, 117] on button "Re-Run" at bounding box center [932, 114] width 36 height 17
click at [304, 93] on button "Location Analysis" at bounding box center [286, 91] width 75 height 14
click at [303, 114] on span "Comparison overtime" at bounding box center [286, 109] width 63 height 9
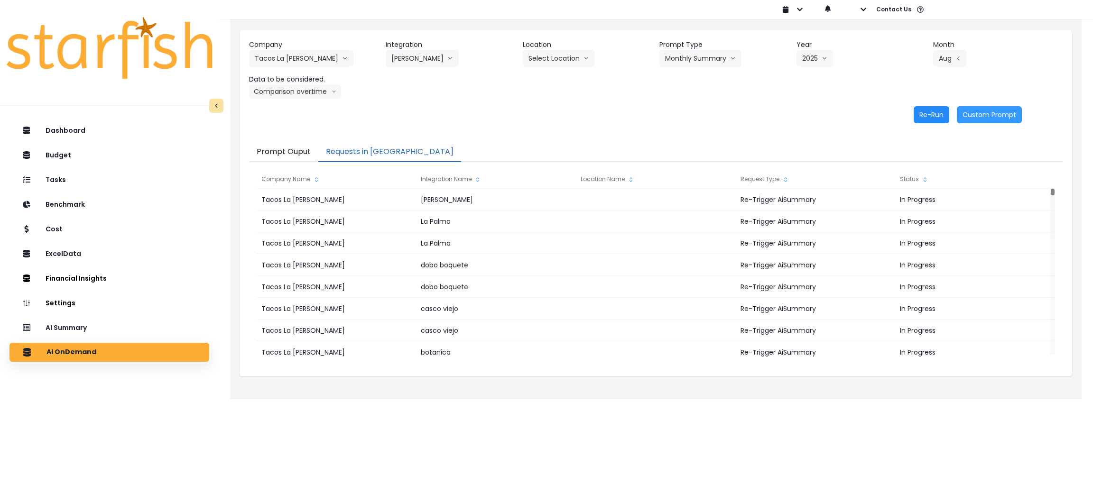
click at [937, 120] on button "Re-Run" at bounding box center [932, 114] width 36 height 17
click at [400, 51] on button "[PERSON_NAME]" at bounding box center [422, 58] width 73 height 17
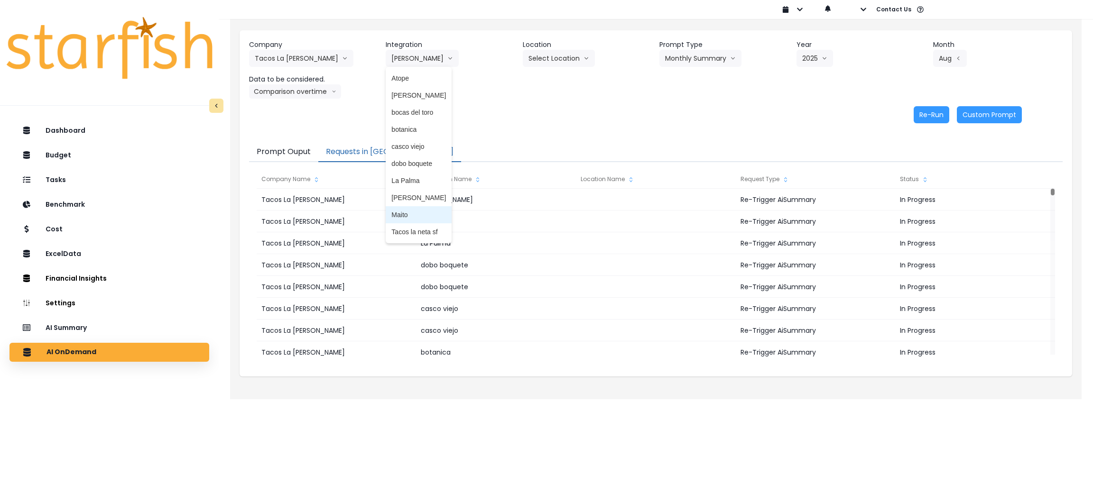
click at [408, 216] on span "Maito" at bounding box center [418, 214] width 55 height 9
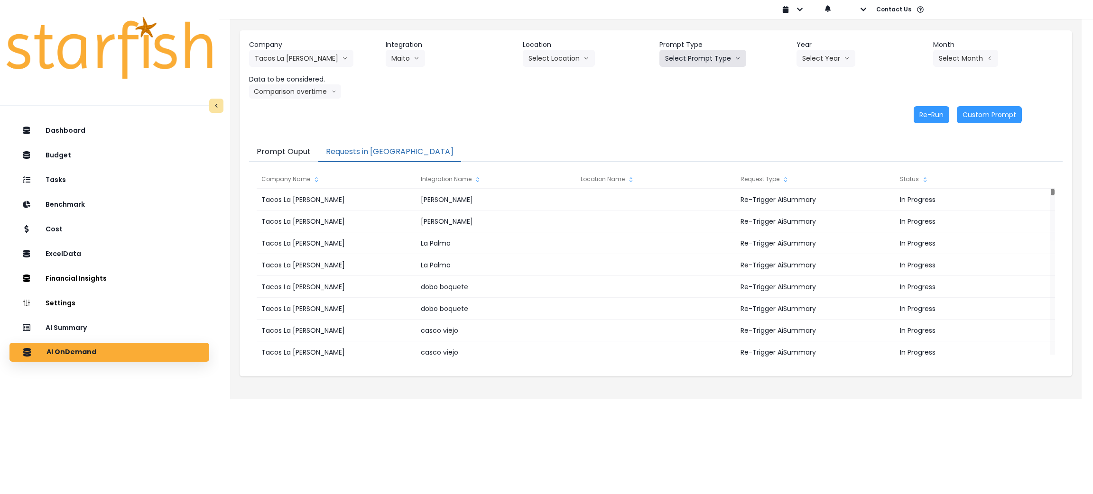
click at [719, 61] on button "Select Prompt Type" at bounding box center [702, 58] width 87 height 17
click at [685, 135] on li "Monthly Summary" at bounding box center [691, 129] width 65 height 17
click at [834, 59] on button "Select Year" at bounding box center [826, 58] width 59 height 17
click at [810, 110] on span "2025" at bounding box center [809, 112] width 15 height 9
click at [963, 57] on button "Select Month" at bounding box center [965, 58] width 65 height 17
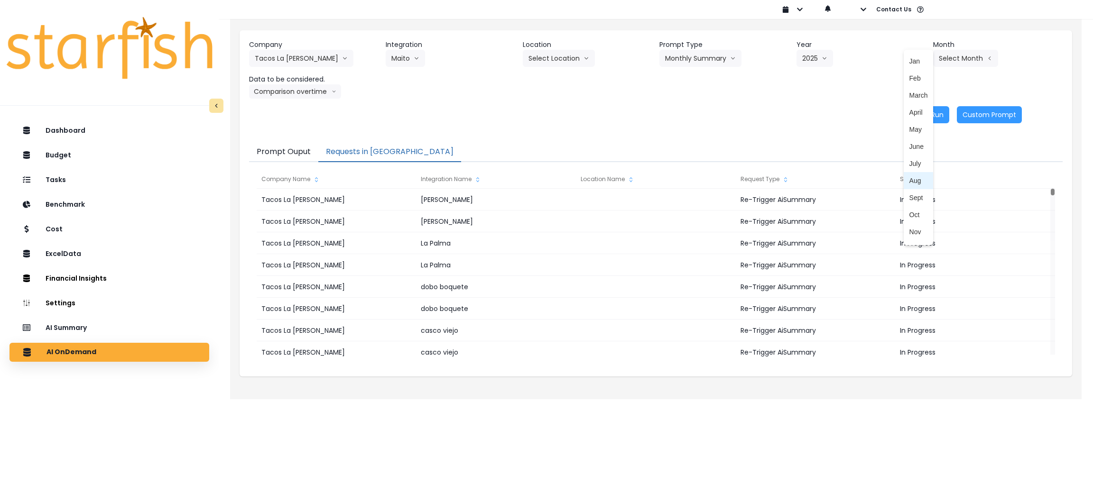
click at [913, 175] on li "Aug" at bounding box center [919, 180] width 30 height 17
click at [315, 91] on button "Comparison overtime" at bounding box center [295, 91] width 92 height 14
click at [298, 119] on li "Location Analysis" at bounding box center [286, 127] width 74 height 17
click at [927, 118] on button "Re-Run" at bounding box center [932, 114] width 36 height 17
click at [311, 86] on button "Location Analysis" at bounding box center [286, 91] width 75 height 14
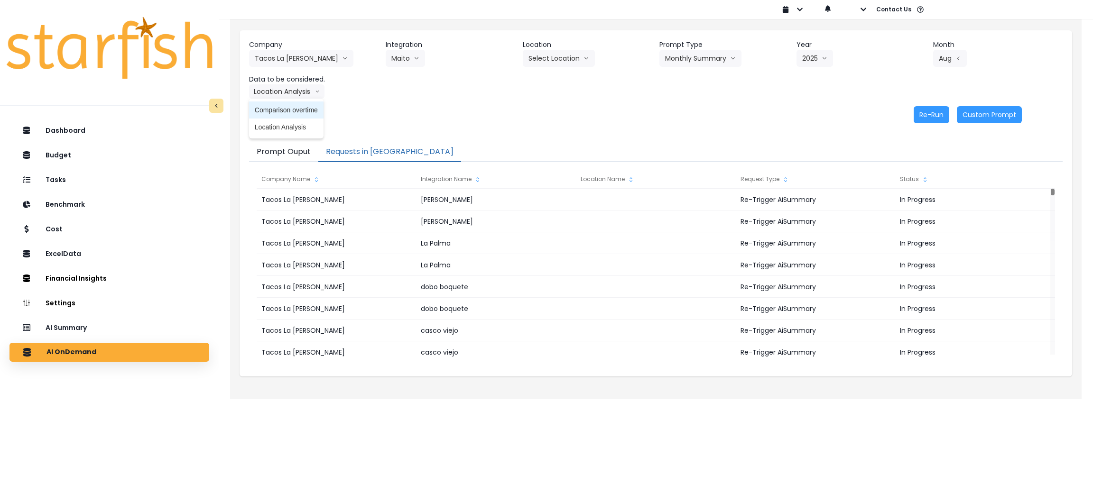
click at [295, 104] on li "Comparison overtime" at bounding box center [286, 110] width 74 height 17
click at [936, 118] on button "Re-Run" at bounding box center [932, 114] width 36 height 17
click at [408, 59] on button "Maito" at bounding box center [405, 58] width 39 height 17
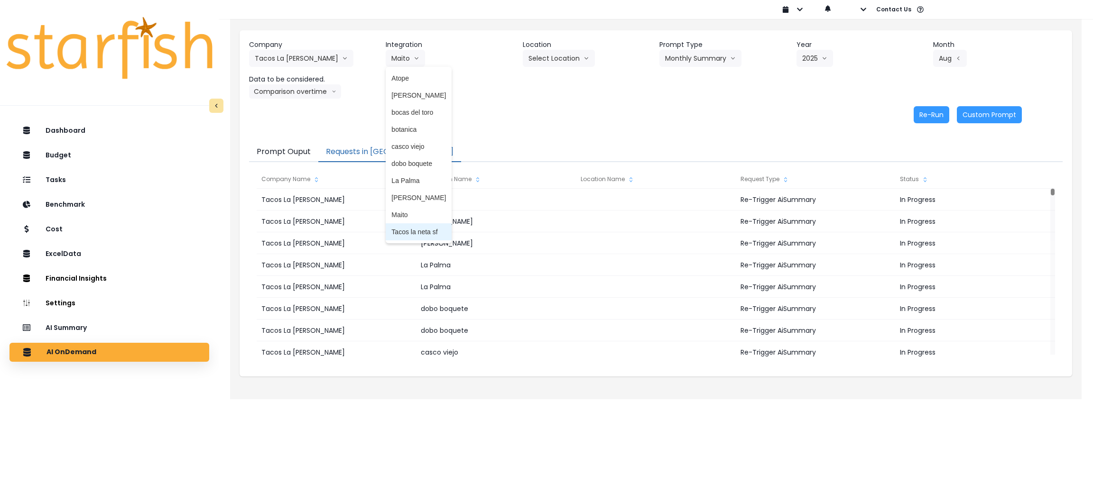
click at [405, 233] on span "Tacos la neta sf" at bounding box center [418, 231] width 55 height 9
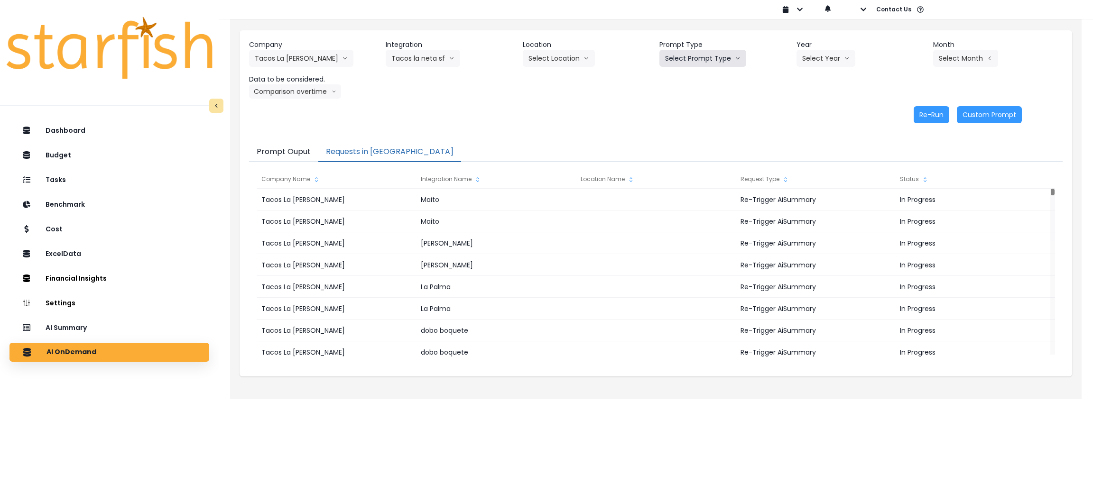
click at [704, 57] on button "Select Prompt Type" at bounding box center [702, 58] width 87 height 17
click at [691, 127] on span "Monthly Summary" at bounding box center [692, 129] width 54 height 9
click at [822, 69] on div "Company Tacos La [PERSON_NAME] 86 Costs Asti Bagel Cafe Balance Grille Bald Gin…" at bounding box center [656, 69] width 814 height 59
click at [822, 59] on button "Select Year" at bounding box center [826, 58] width 59 height 17
click at [813, 110] on span "2025" at bounding box center [809, 112] width 15 height 9
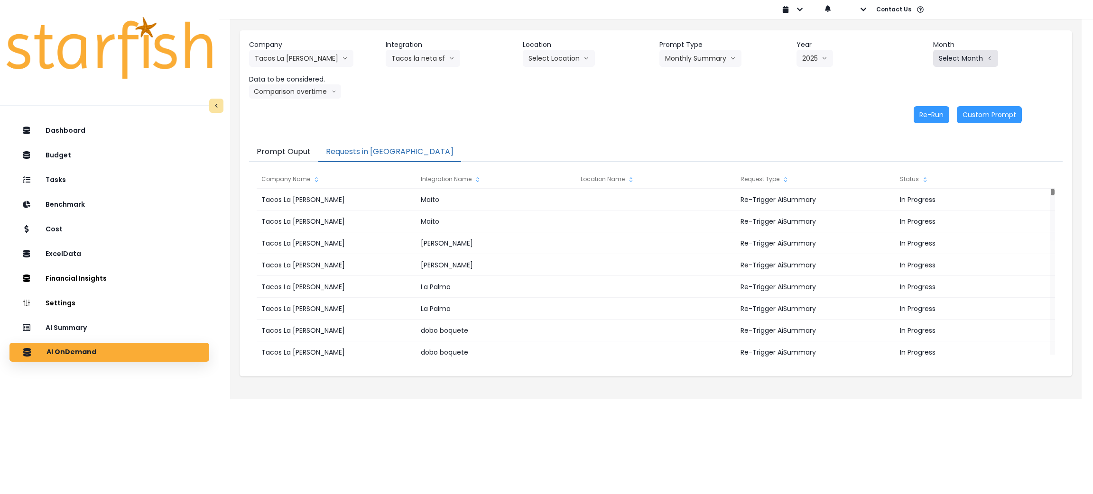
click at [989, 54] on icon "arrow left line" at bounding box center [990, 58] width 6 height 9
click at [909, 179] on span "Aug" at bounding box center [918, 180] width 19 height 9
click at [308, 89] on button "Comparison overtime" at bounding box center [295, 91] width 92 height 14
click at [277, 122] on span "Location Analysis" at bounding box center [286, 126] width 63 height 9
click at [946, 111] on button "Re-Run" at bounding box center [932, 114] width 36 height 17
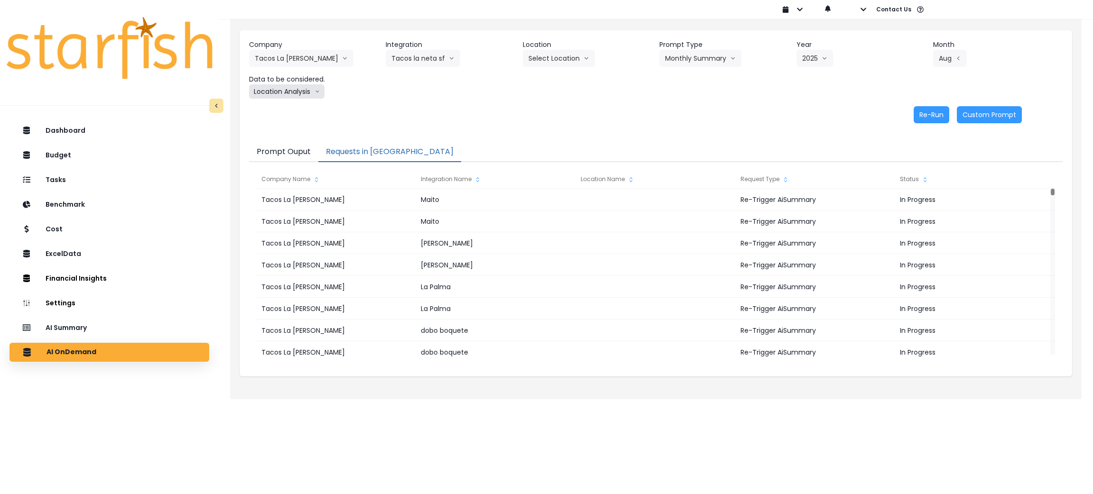
click at [315, 96] on button "Location Analysis" at bounding box center [286, 91] width 75 height 14
click at [314, 107] on span "Comparison overtime" at bounding box center [286, 109] width 63 height 9
click at [928, 115] on button "Re-Run" at bounding box center [932, 114] width 36 height 17
click at [594, 118] on div "Re-Run Custom Prompt" at bounding box center [635, 114] width 773 height 17
click at [419, 102] on div "Company Tacos La [PERSON_NAME] 86 Costs Asti Bagel Cafe Balance Grille Bald Gin…" at bounding box center [656, 81] width 833 height 102
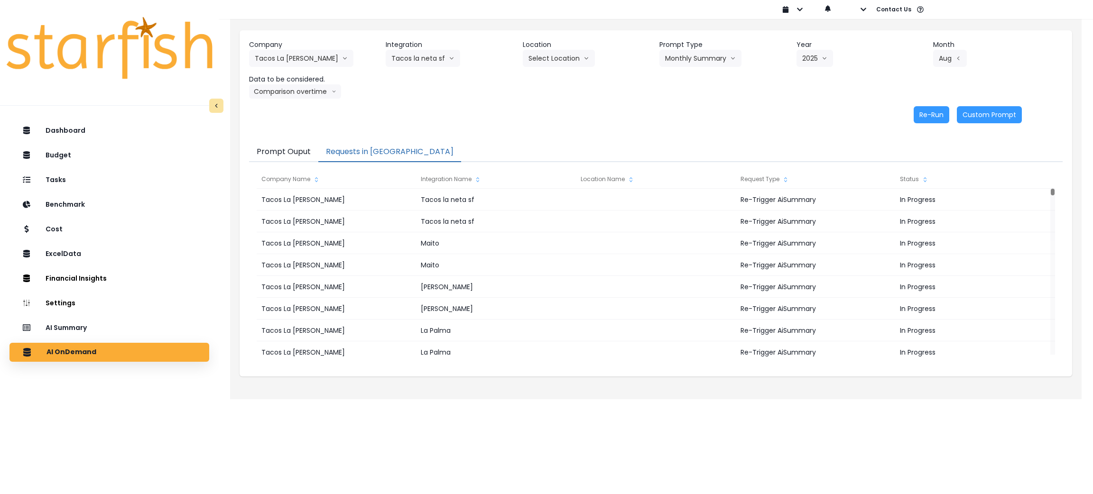
click at [505, 386] on html "Dashboard Budget Tasks Benchmark Cost ExcelData Financial Insights Location Ana…" at bounding box center [546, 193] width 1093 height 386
click at [109, 321] on div "AI Summary" at bounding box center [109, 328] width 185 height 20
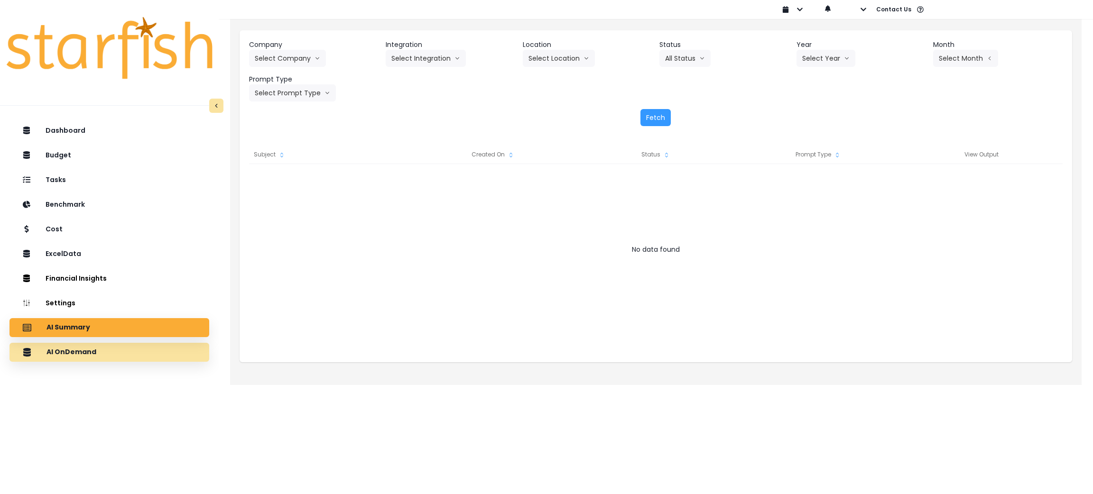
click at [107, 354] on div "AI OnDemand" at bounding box center [109, 353] width 185 height 20
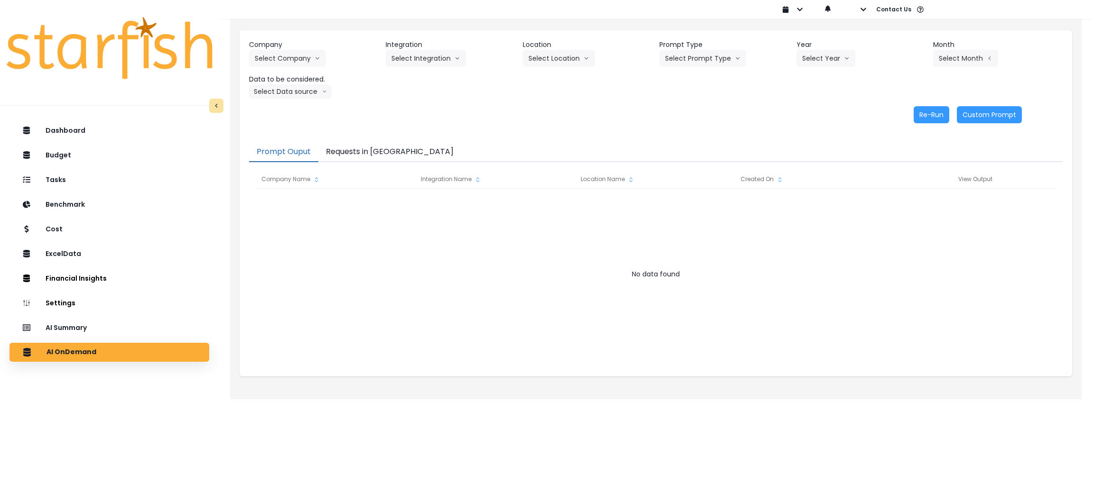
click at [363, 156] on button "Requests in [GEOGRAPHIC_DATA]" at bounding box center [389, 152] width 143 height 20
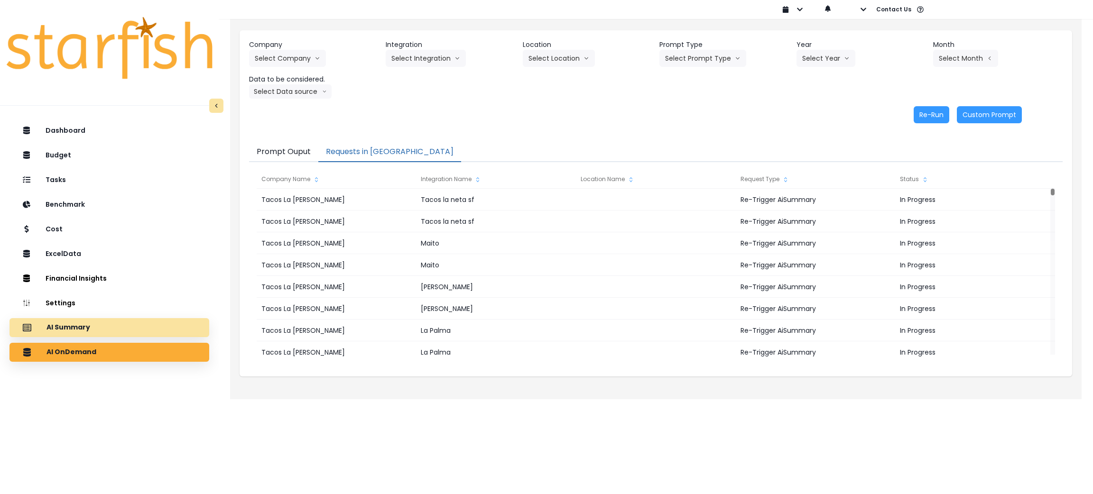
click at [113, 325] on div "AI Summary" at bounding box center [109, 328] width 185 height 20
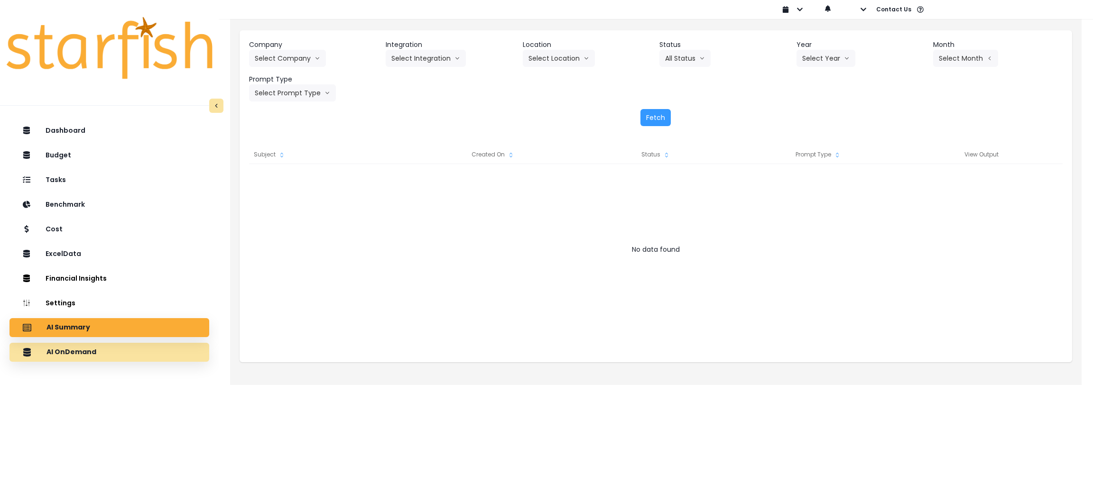
click at [98, 347] on div "AI OnDemand" at bounding box center [109, 353] width 185 height 20
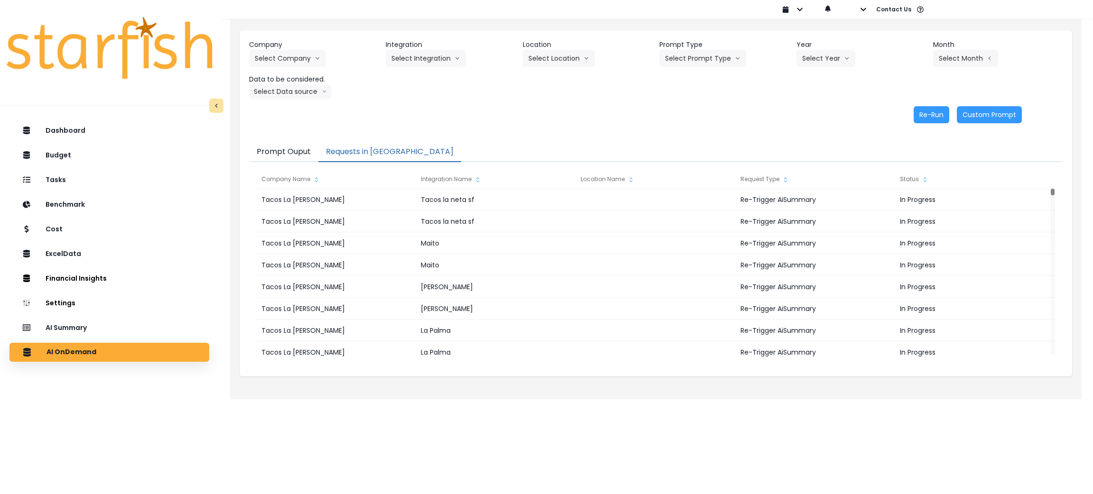
click at [367, 156] on button "Requests in [GEOGRAPHIC_DATA]" at bounding box center [389, 152] width 143 height 20
